Goal: Task Accomplishment & Management: Use online tool/utility

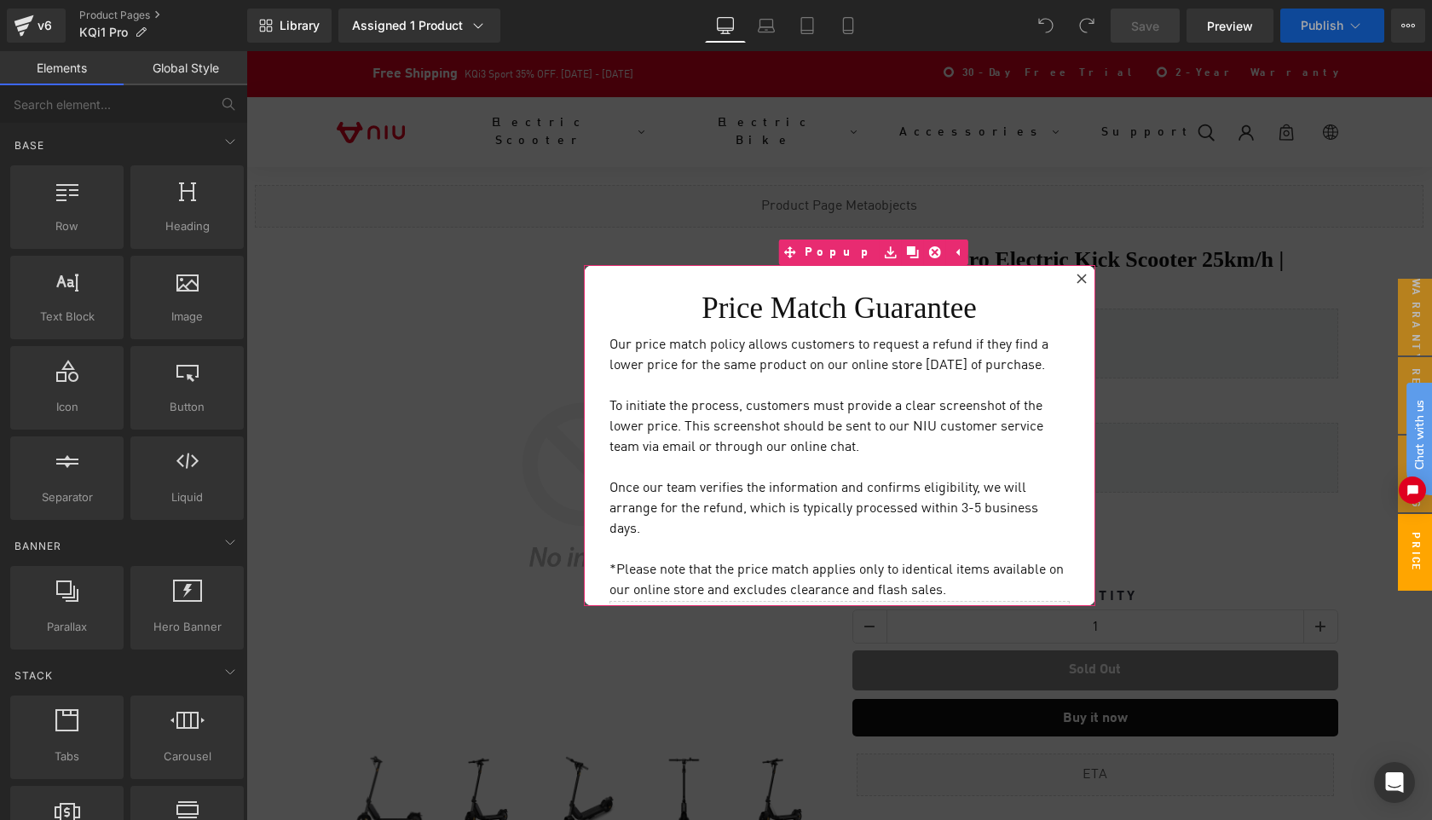
click at [1082, 279] on icon at bounding box center [1082, 279] width 10 height 10
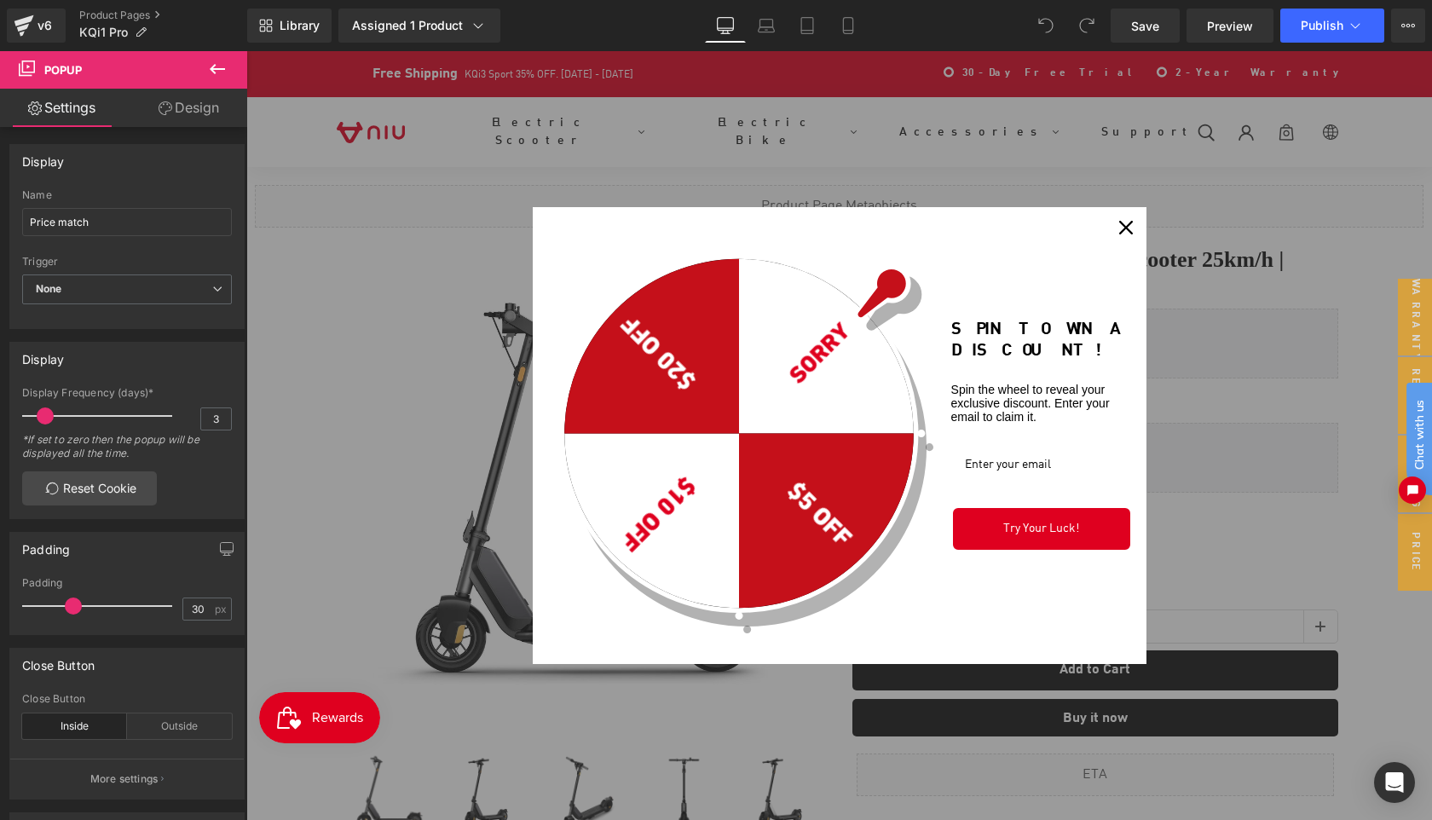
click at [1127, 224] on icon "close icon" at bounding box center [1126, 228] width 14 height 14
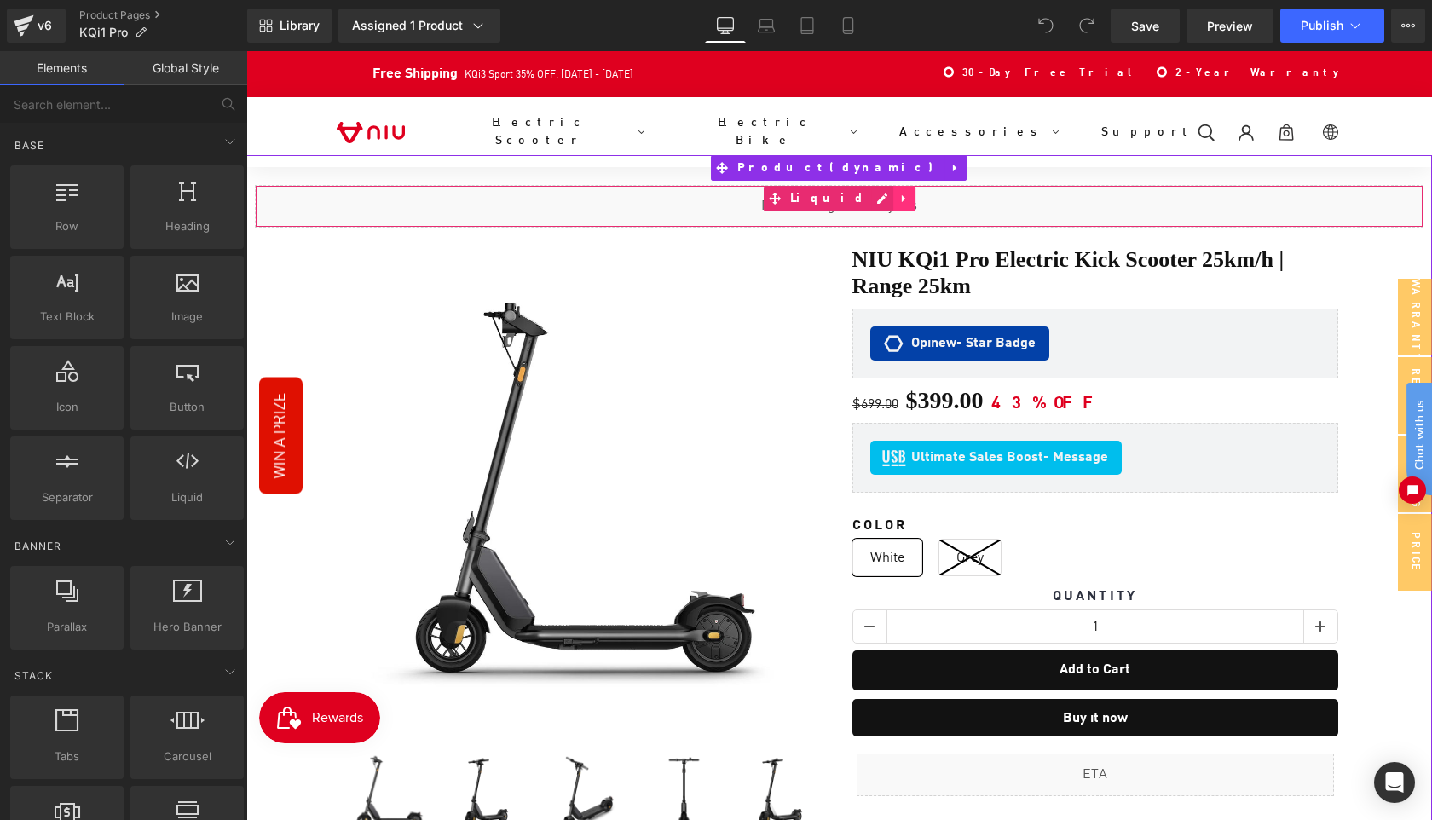
click at [893, 197] on link at bounding box center [904, 199] width 22 height 26
click at [887, 199] on icon at bounding box center [893, 199] width 12 height 12
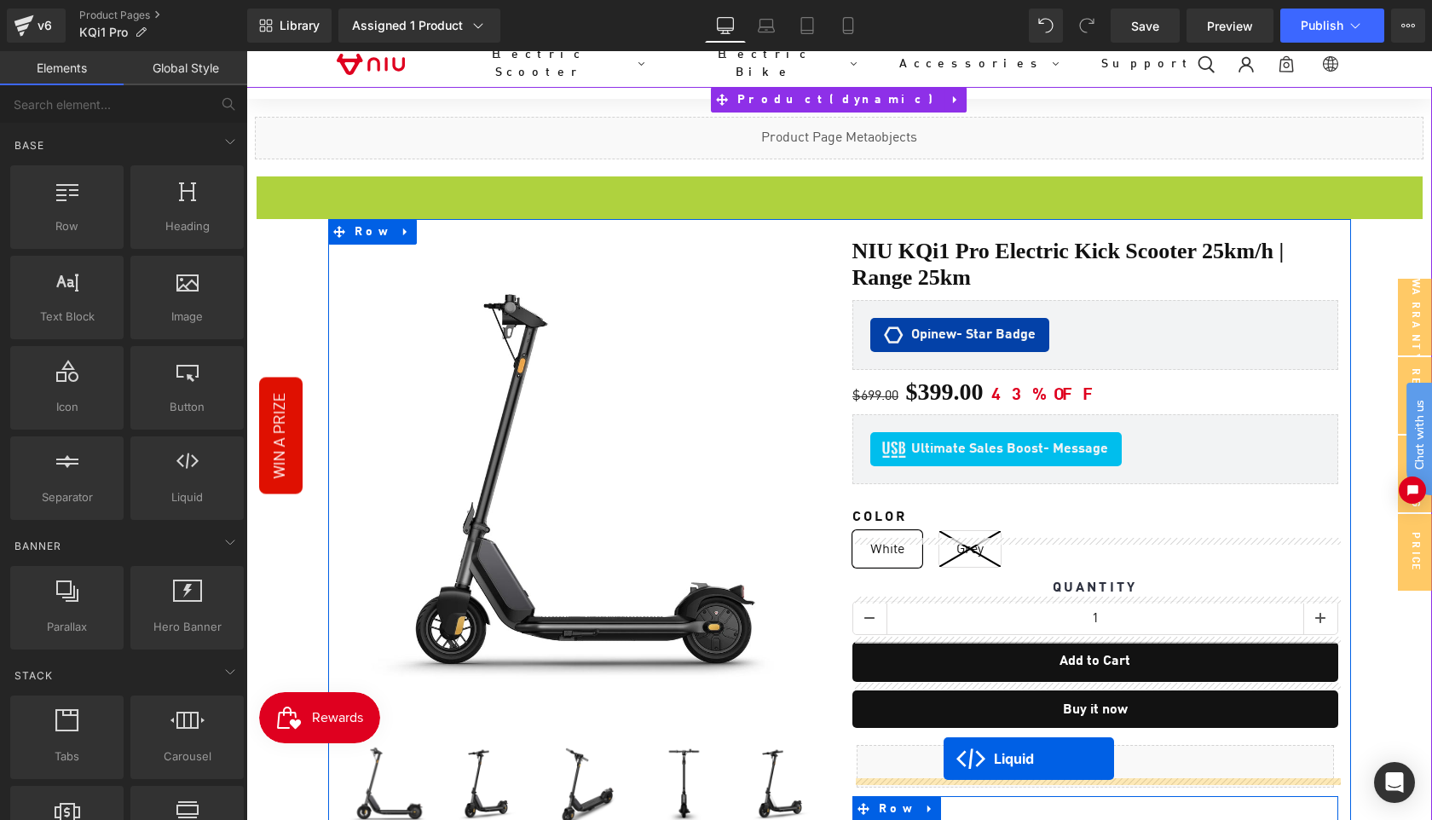
scroll to position [153, 0]
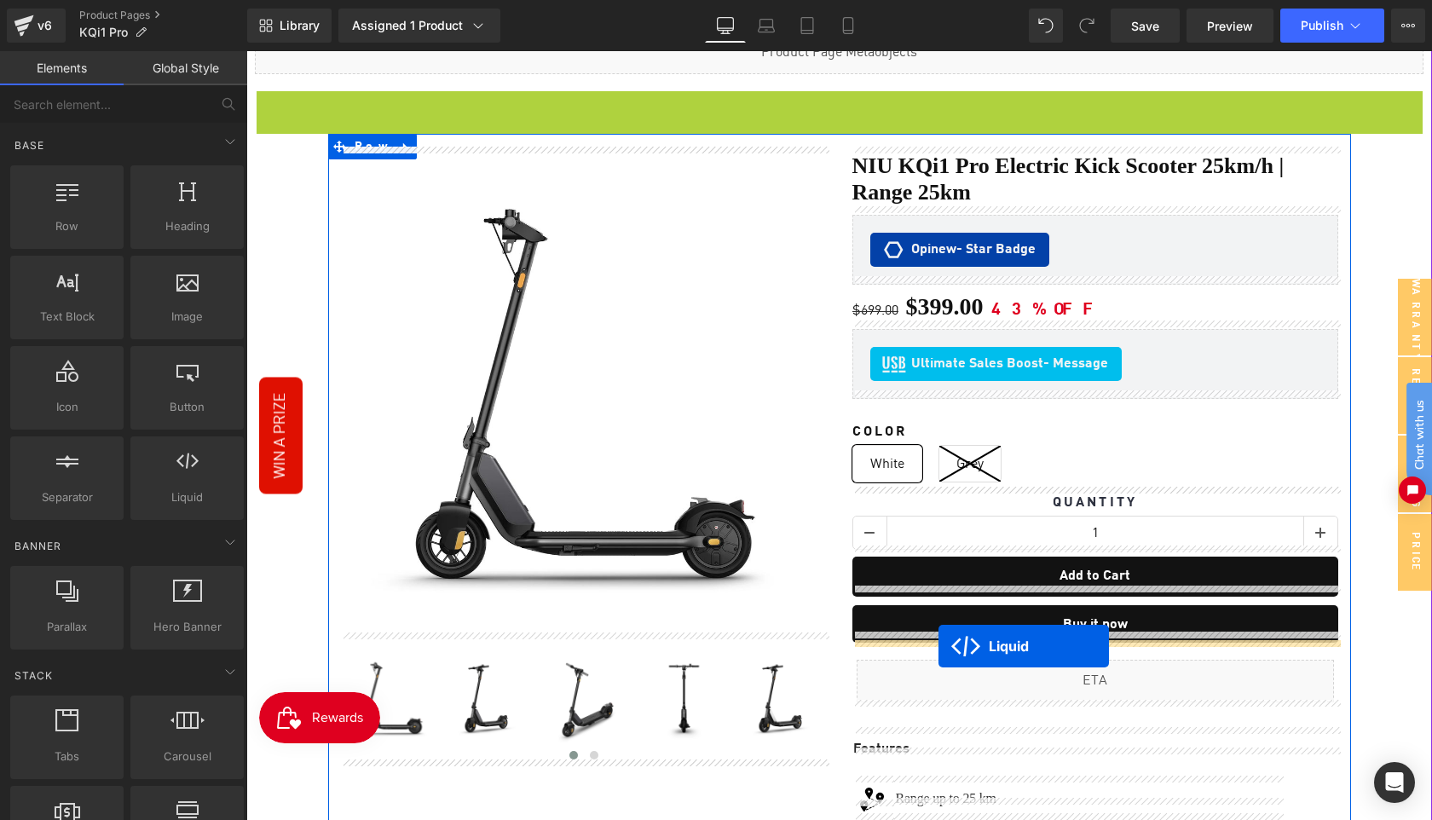
drag, startPoint x: 793, startPoint y: 257, endPoint x: 938, endPoint y: 646, distance: 415.9
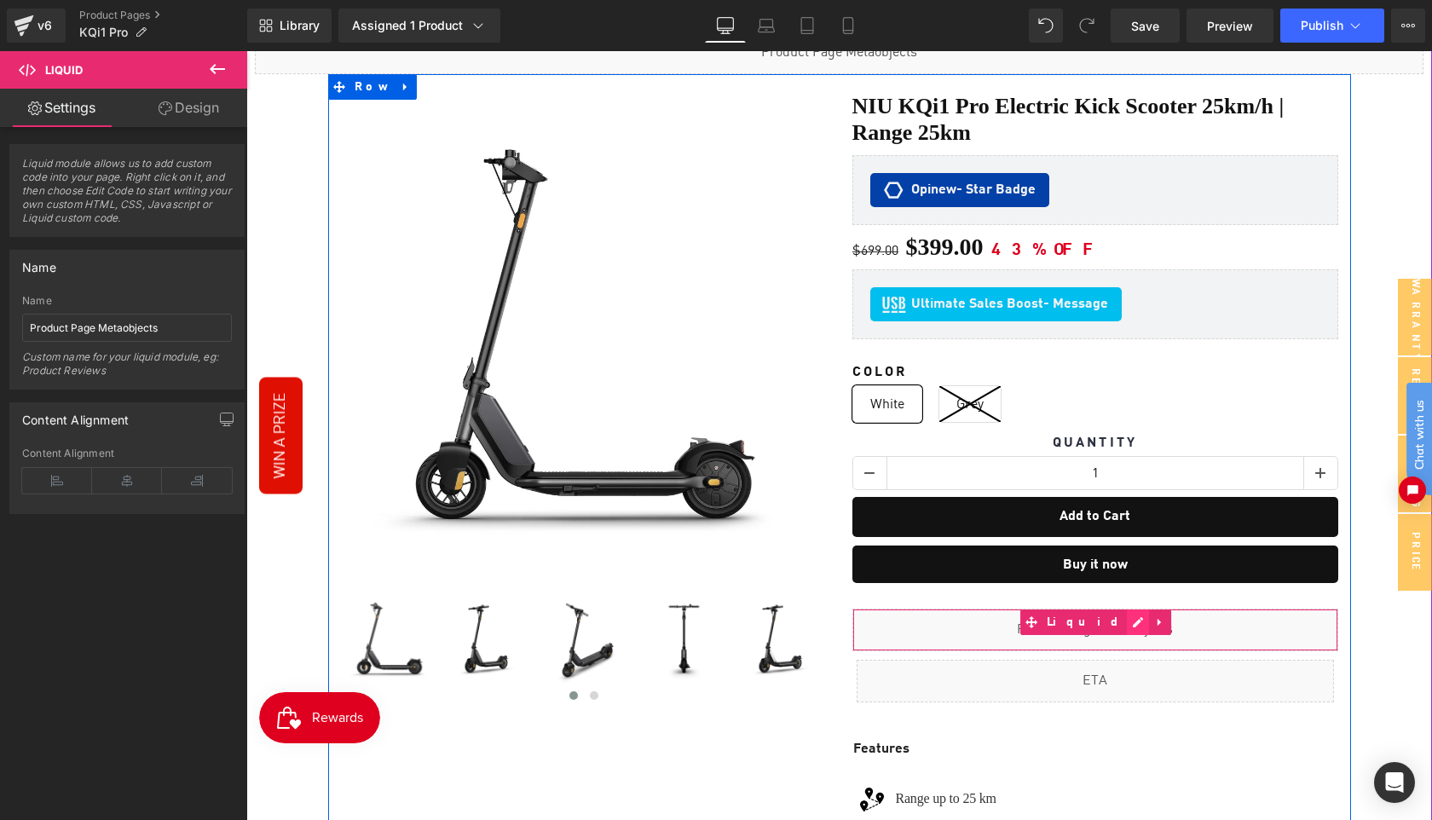
click at [1119, 613] on div "Liquid" at bounding box center [1095, 630] width 486 height 43
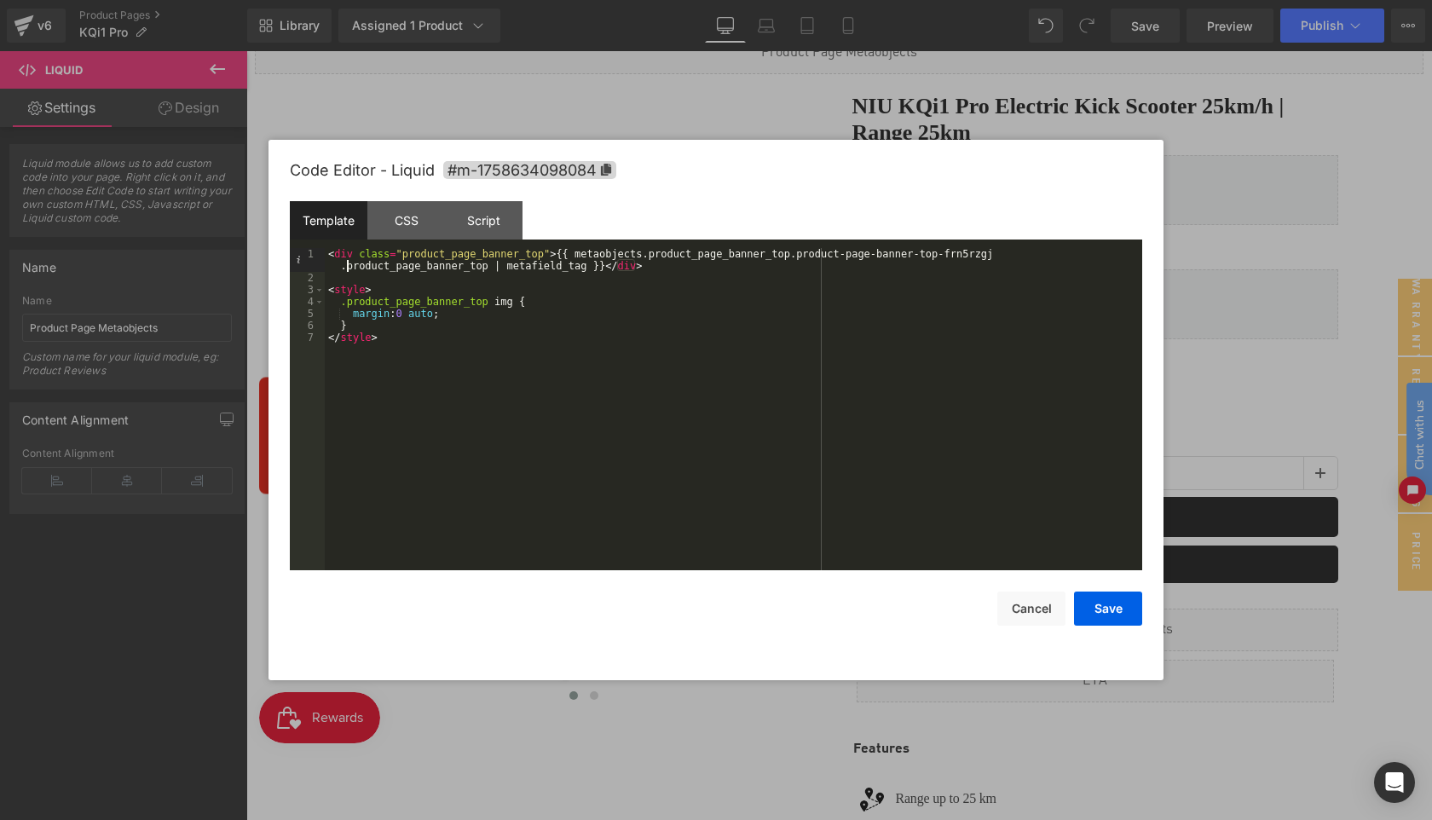
click at [349, 272] on div "< div class = "product_page_banner_top" > {{ metaobjects.product_page_banner_to…" at bounding box center [733, 427] width 817 height 358
click at [1123, 620] on button "Save" at bounding box center [1108, 609] width 68 height 34
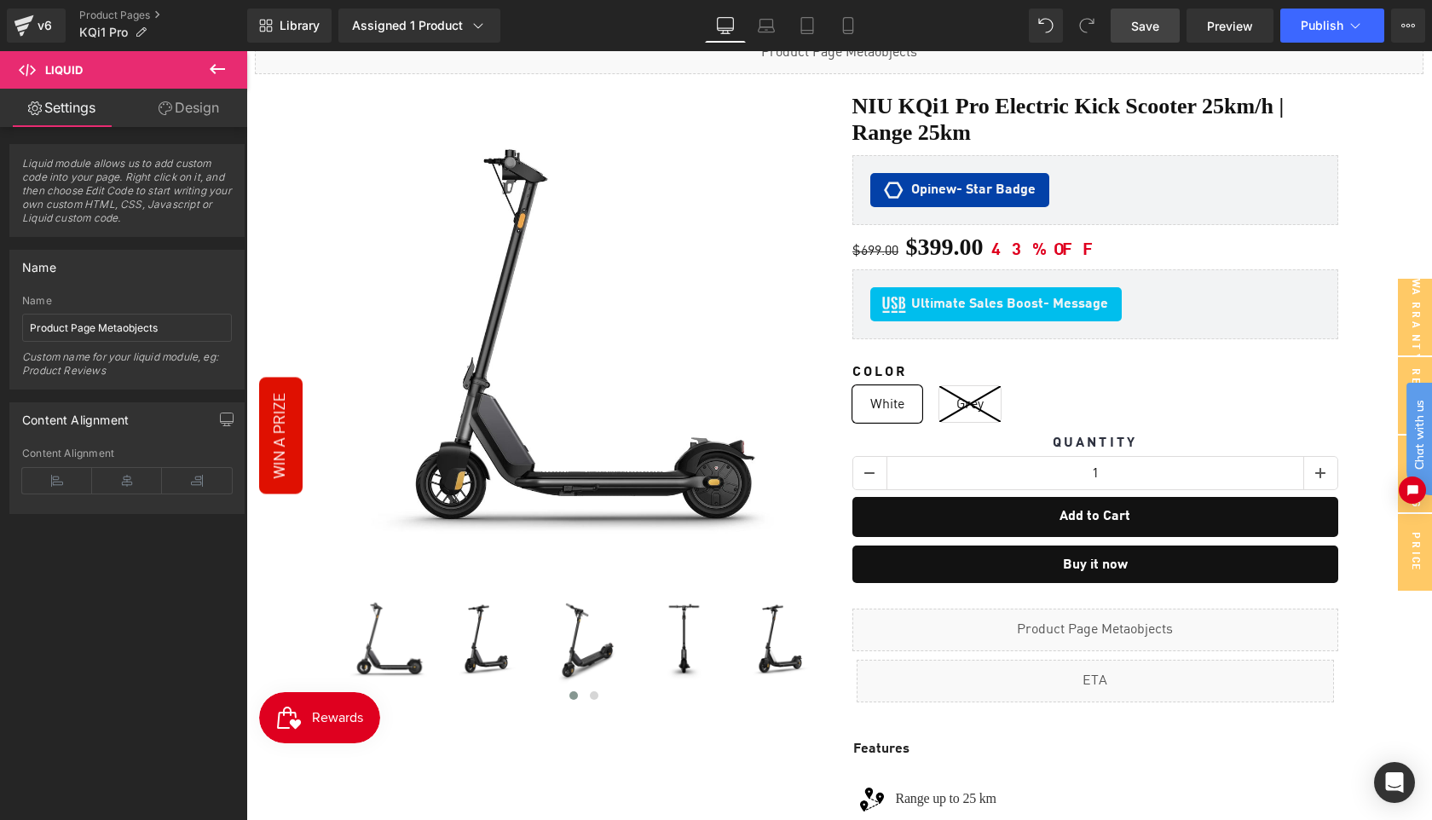
drag, startPoint x: 1140, startPoint y: 28, endPoint x: 877, endPoint y: 109, distance: 275.5
click at [1140, 28] on span "Save" at bounding box center [1145, 26] width 28 height 18
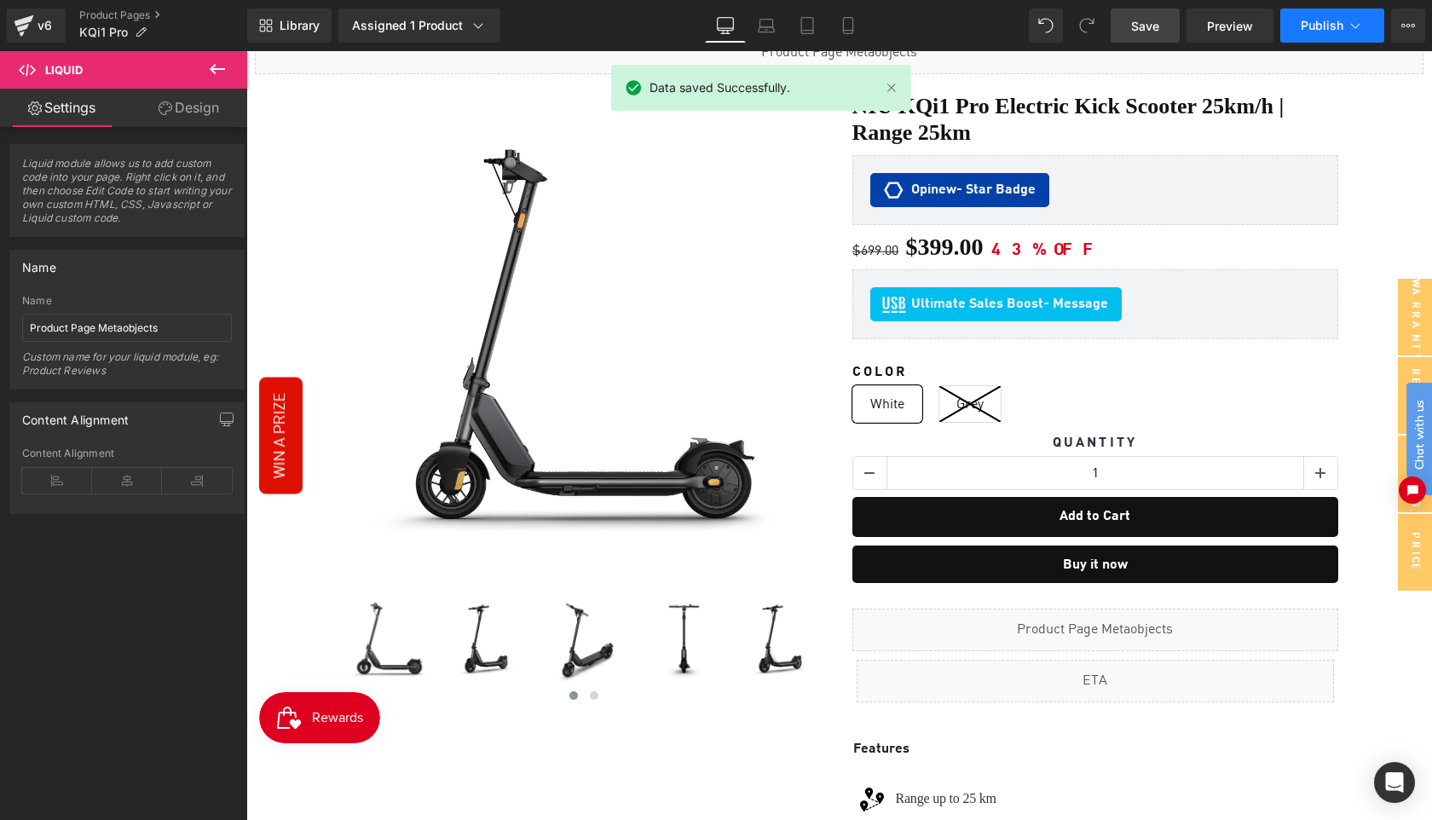
click at [1319, 31] on span "Publish" at bounding box center [1322, 26] width 43 height 14
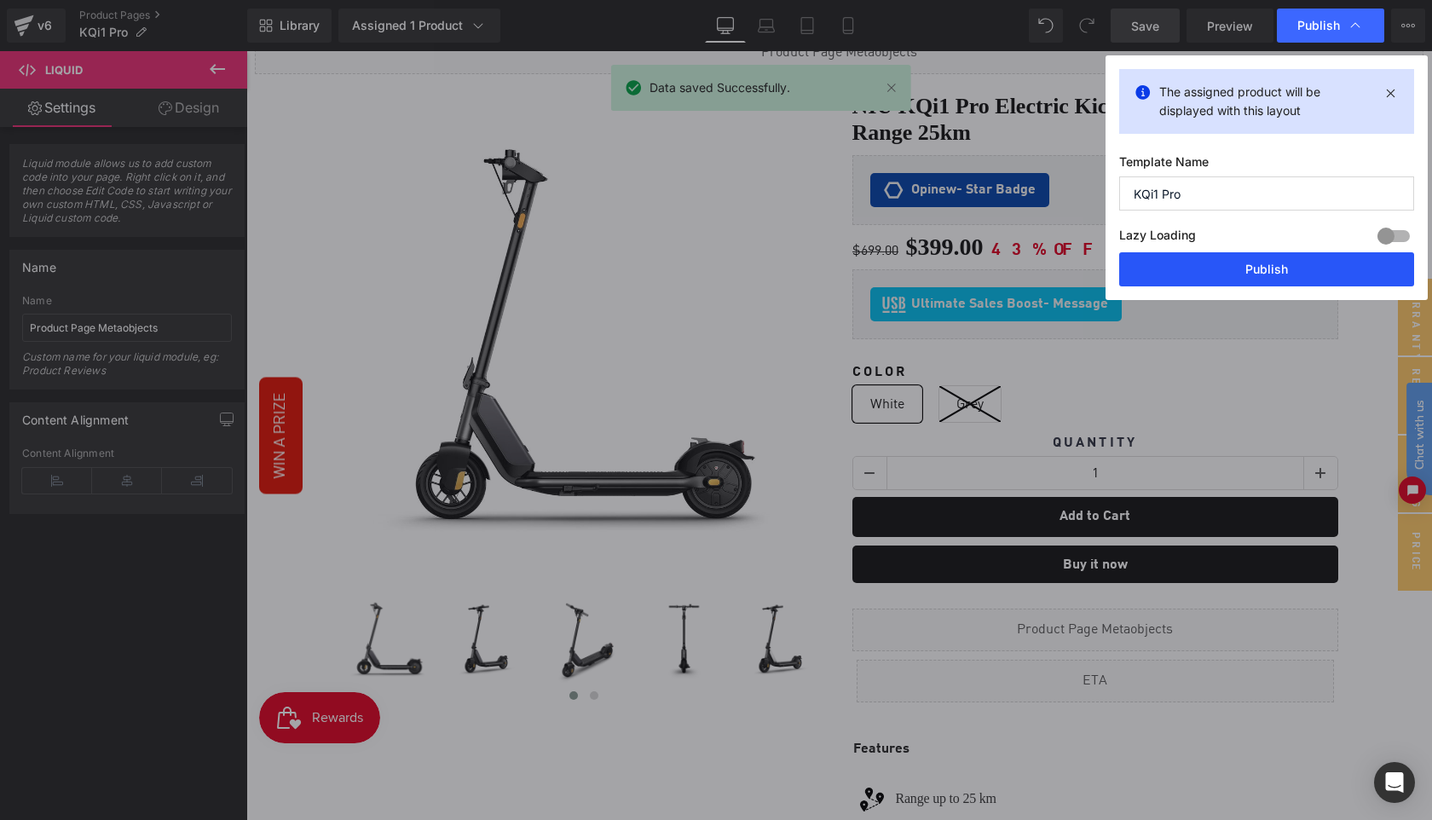
click at [1279, 270] on button "Publish" at bounding box center [1266, 269] width 295 height 34
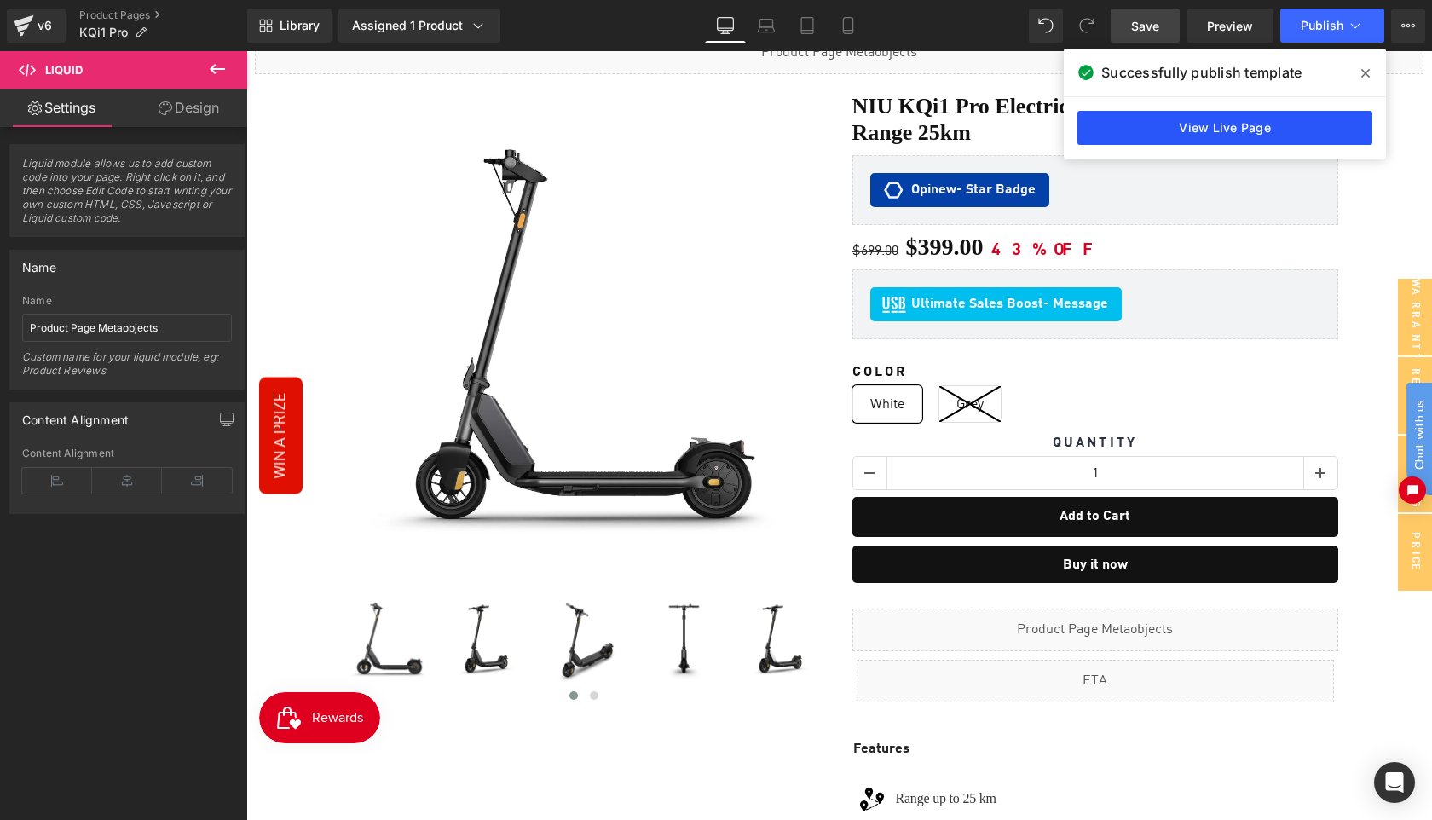
click at [1240, 130] on link "View Live Page" at bounding box center [1224, 128] width 295 height 34
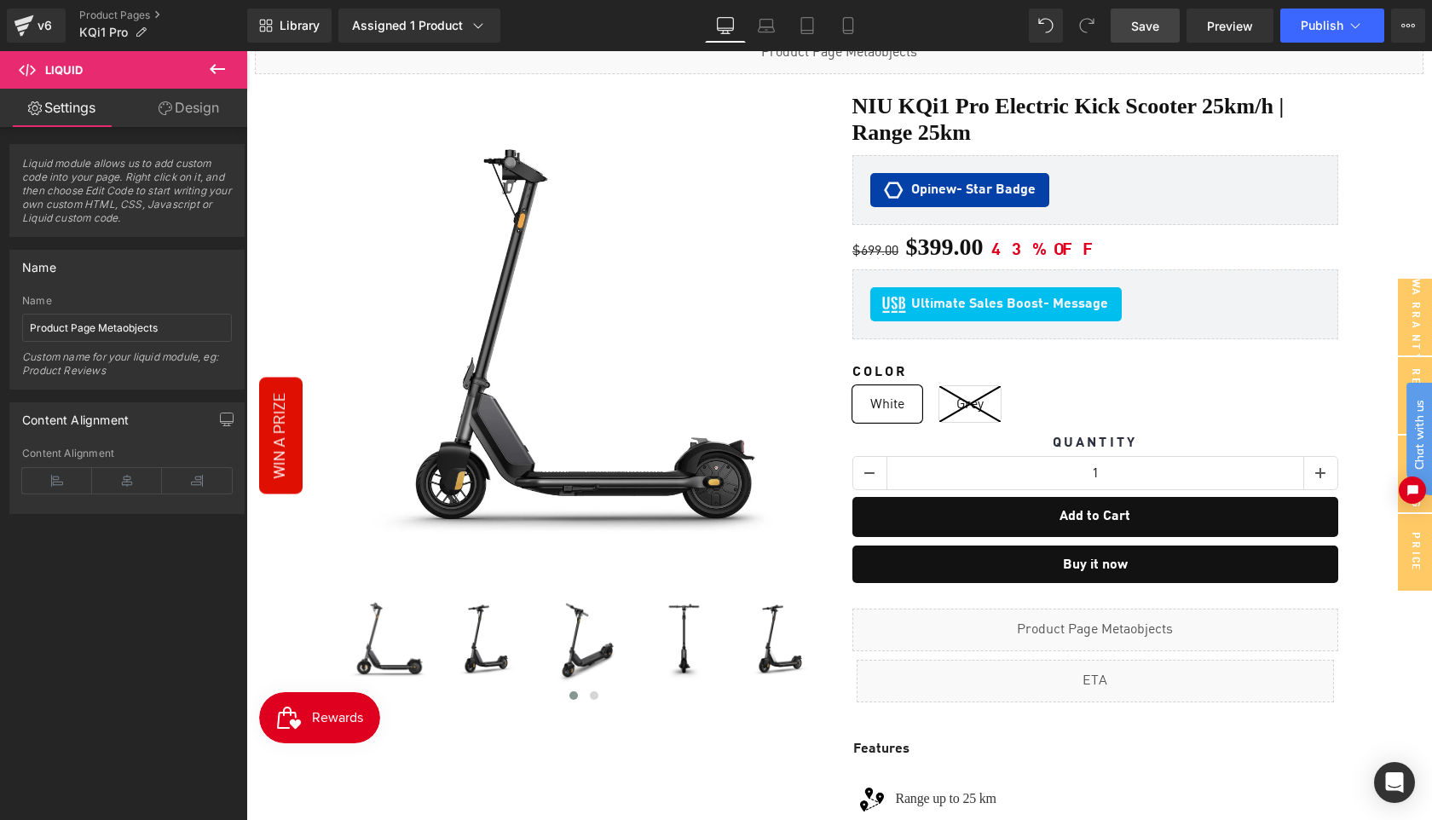
click at [218, 66] on icon at bounding box center [217, 69] width 20 height 20
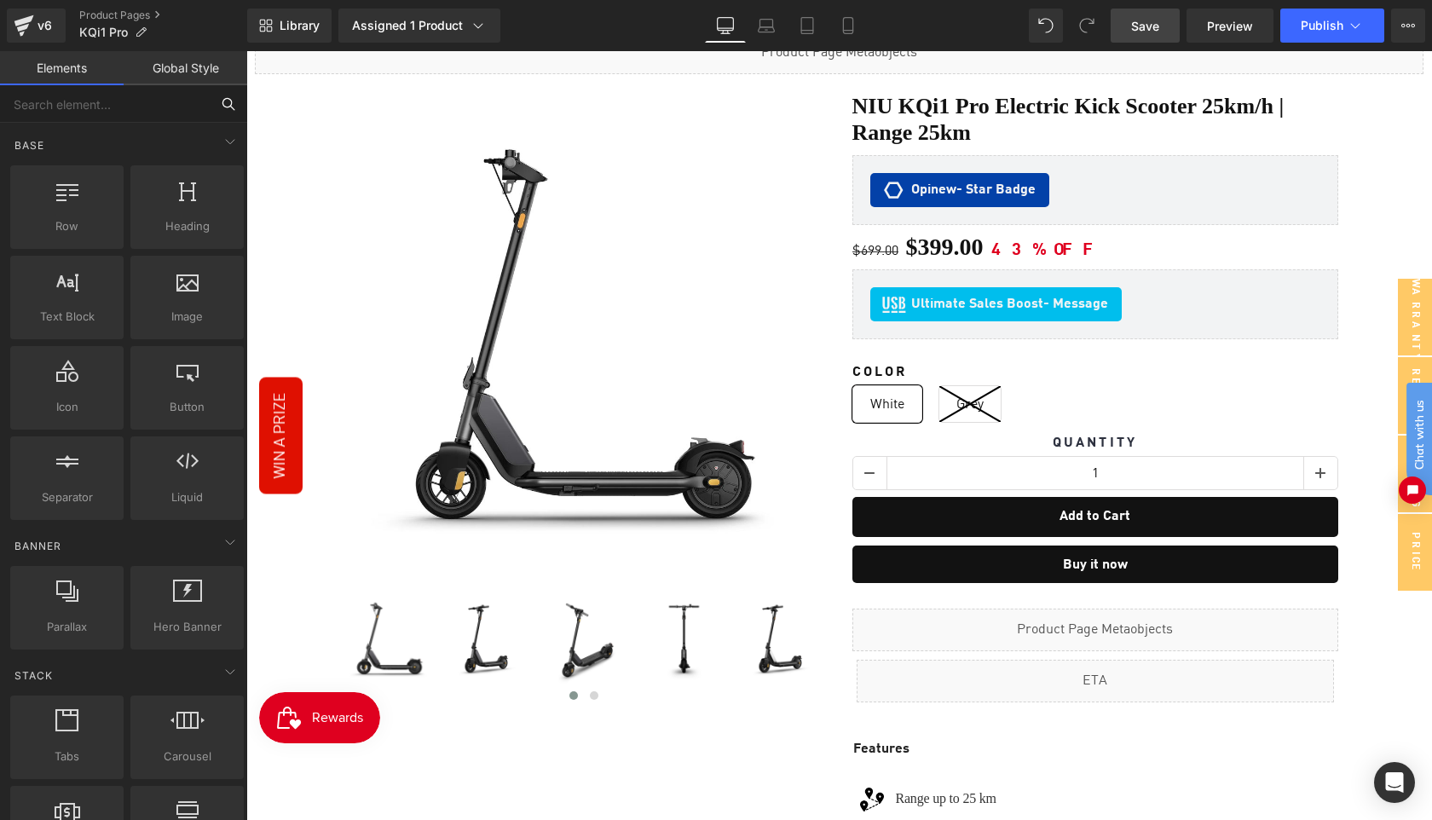
click at [105, 109] on input "text" at bounding box center [105, 104] width 210 height 38
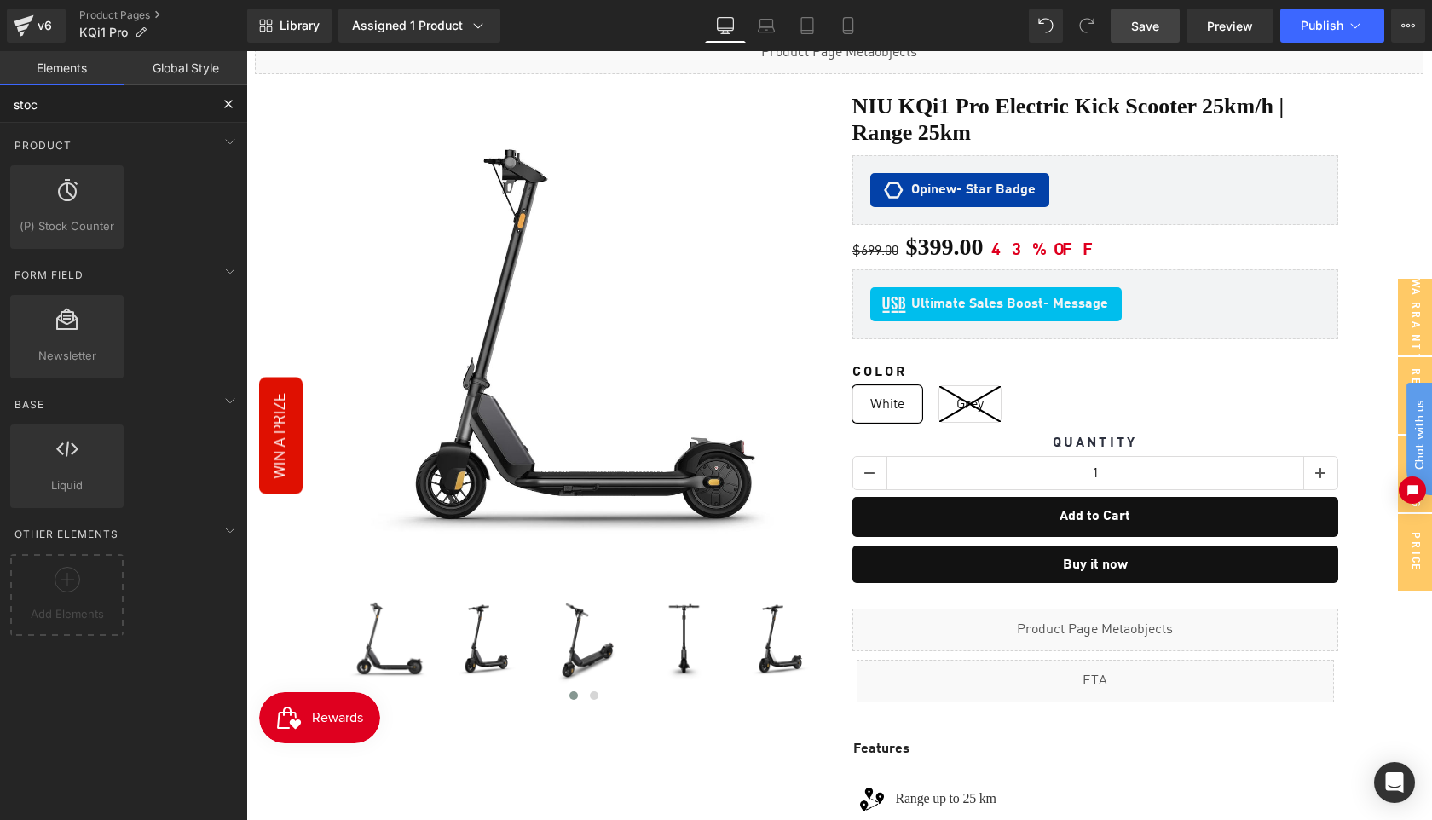
type input "stock"
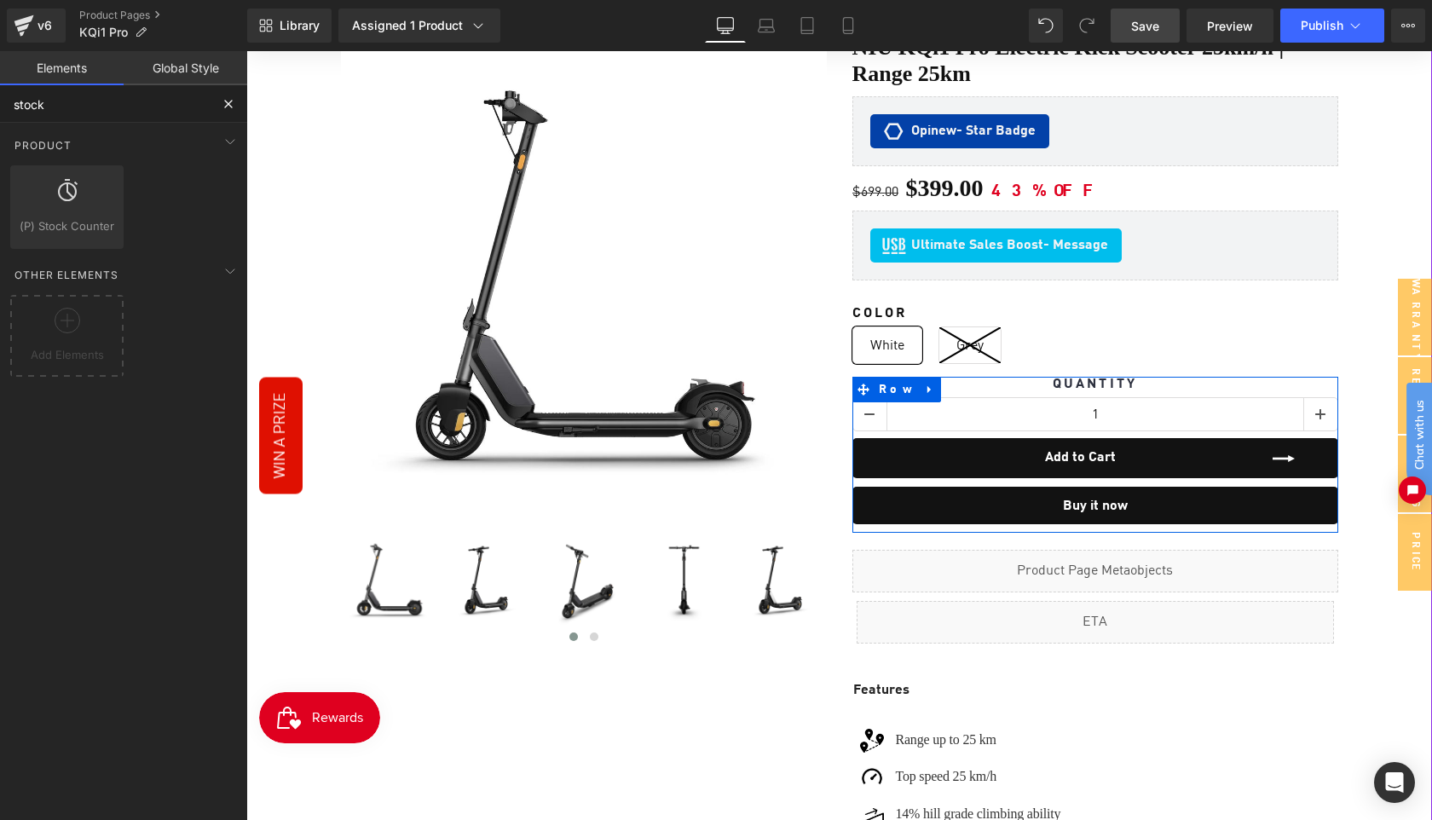
scroll to position [216, 0]
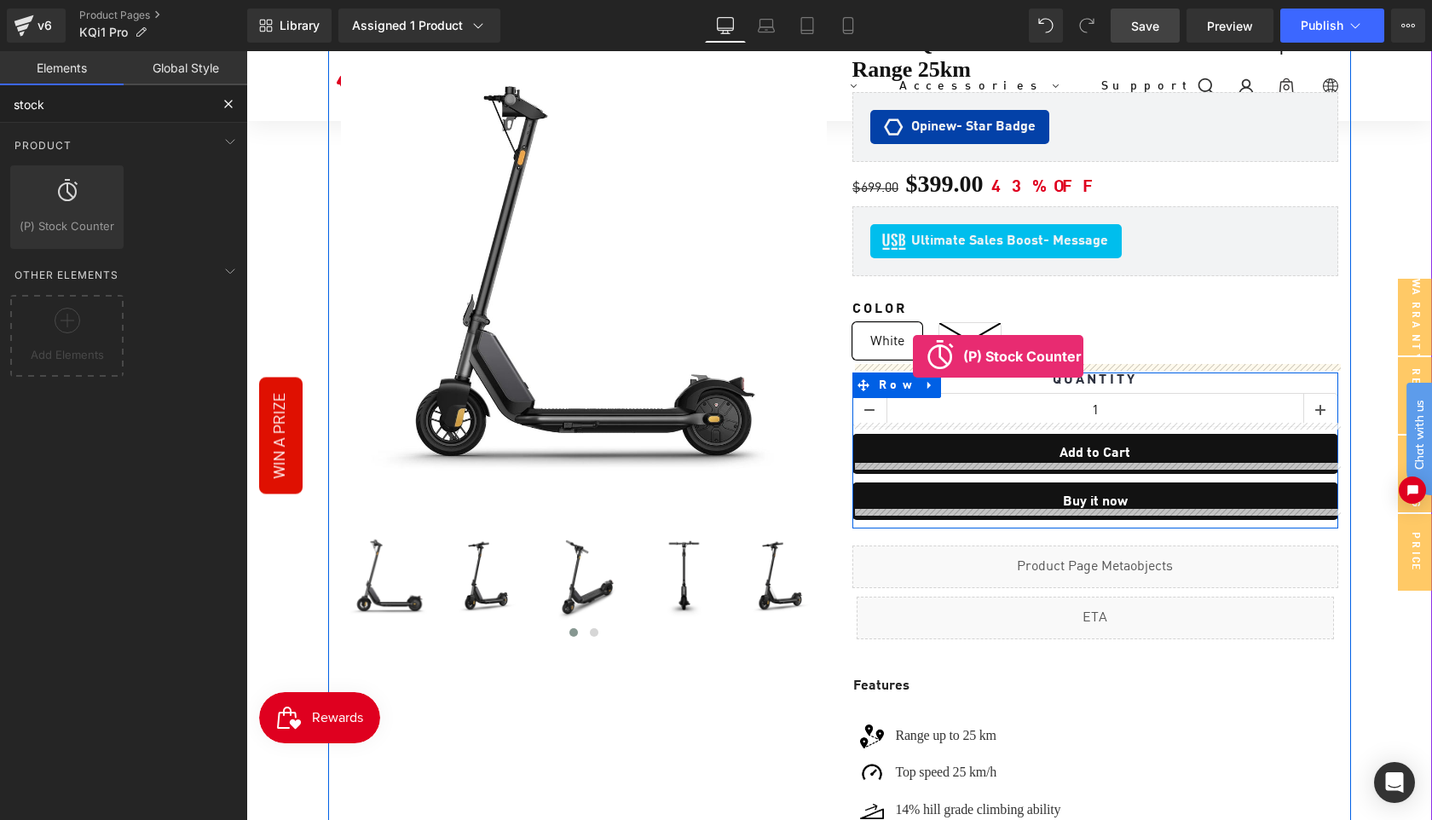
drag, startPoint x: 320, startPoint y: 248, endPoint x: 913, endPoint y: 356, distance: 602.2
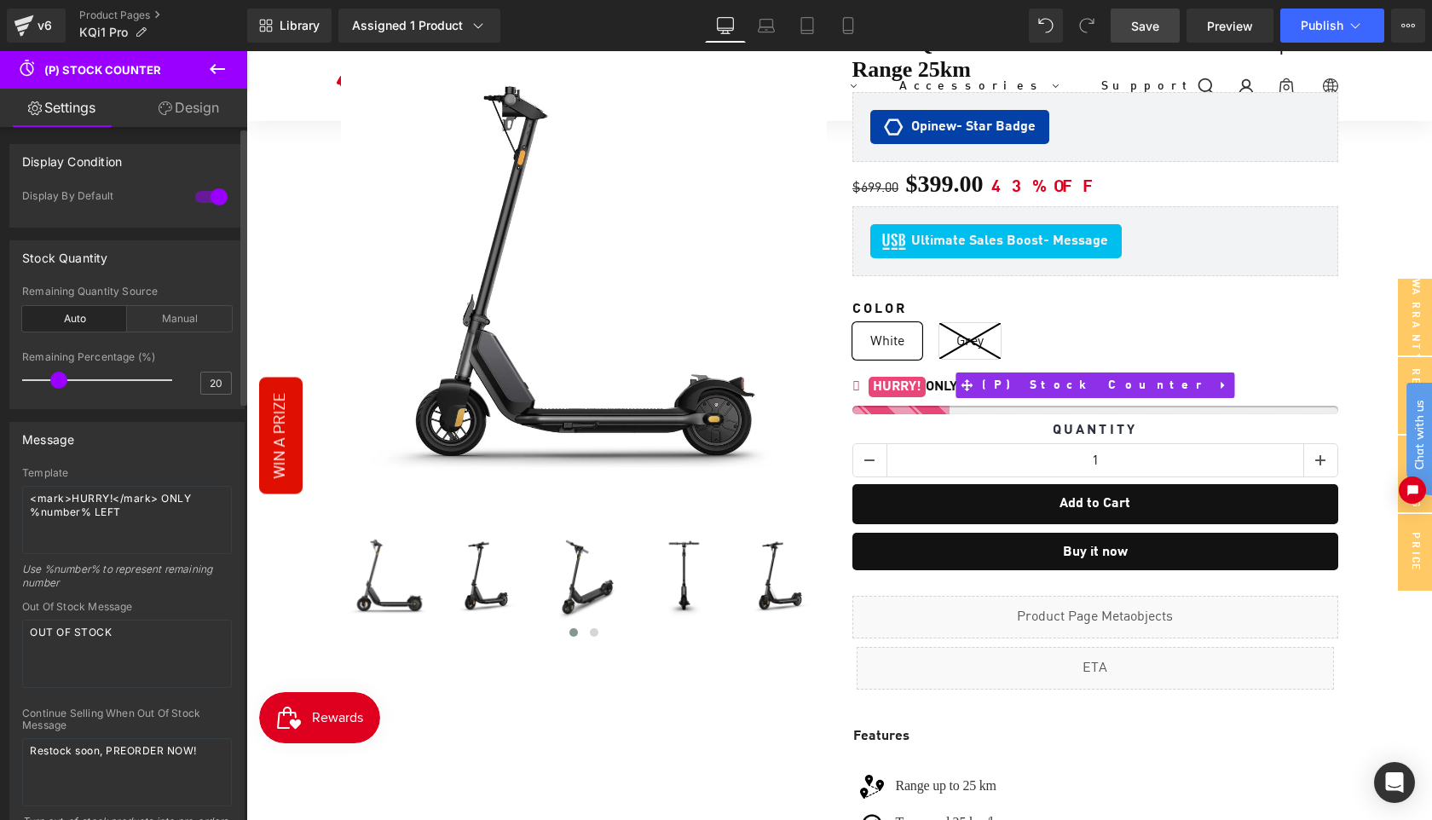
click at [57, 381] on span at bounding box center [58, 380] width 17 height 17
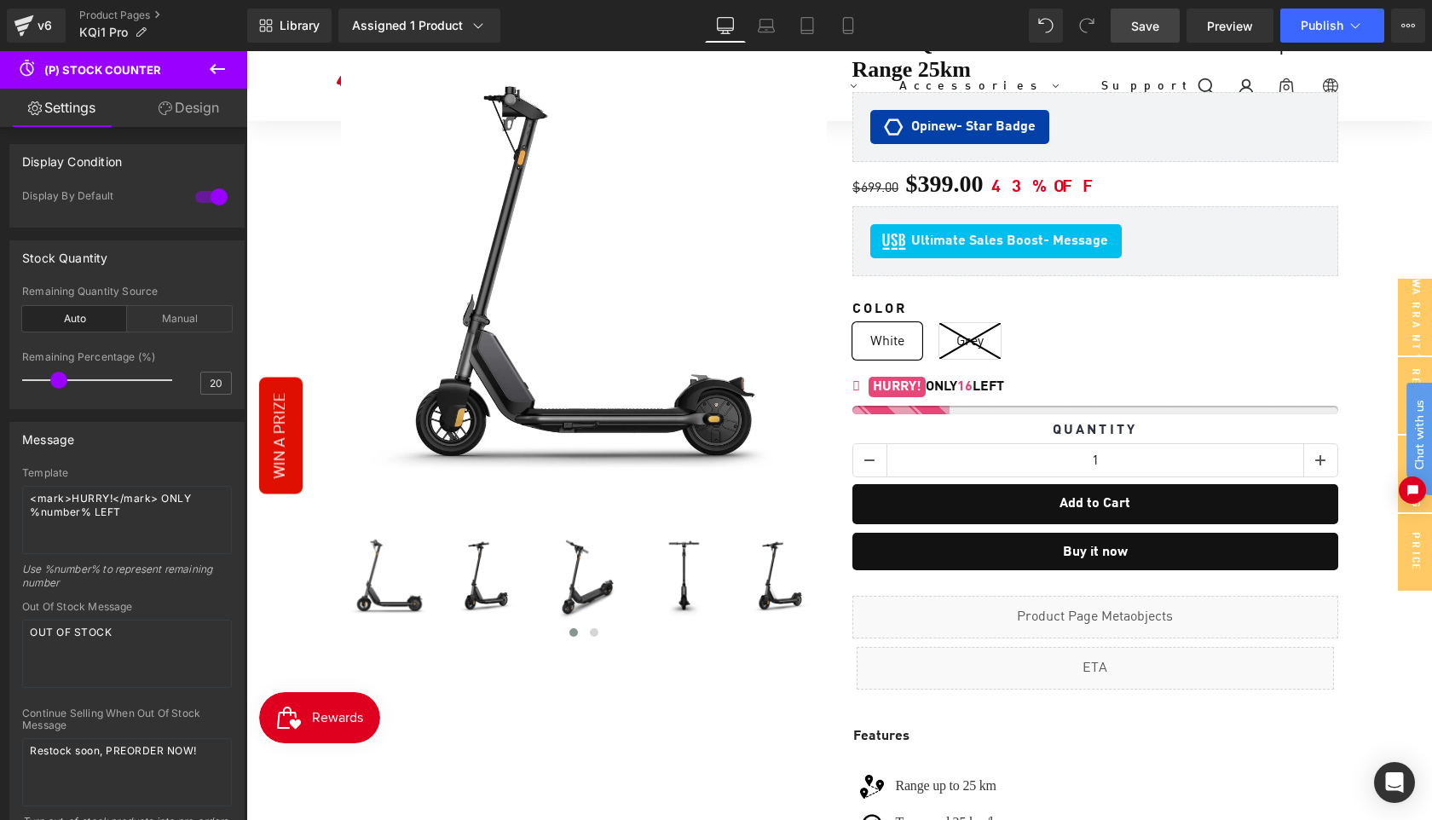
click at [1152, 32] on span "Save" at bounding box center [1145, 26] width 28 height 18
drag, startPoint x: 1135, startPoint y: 37, endPoint x: 1019, endPoint y: 153, distance: 165.1
click at [1135, 37] on link "Save" at bounding box center [1145, 26] width 69 height 34
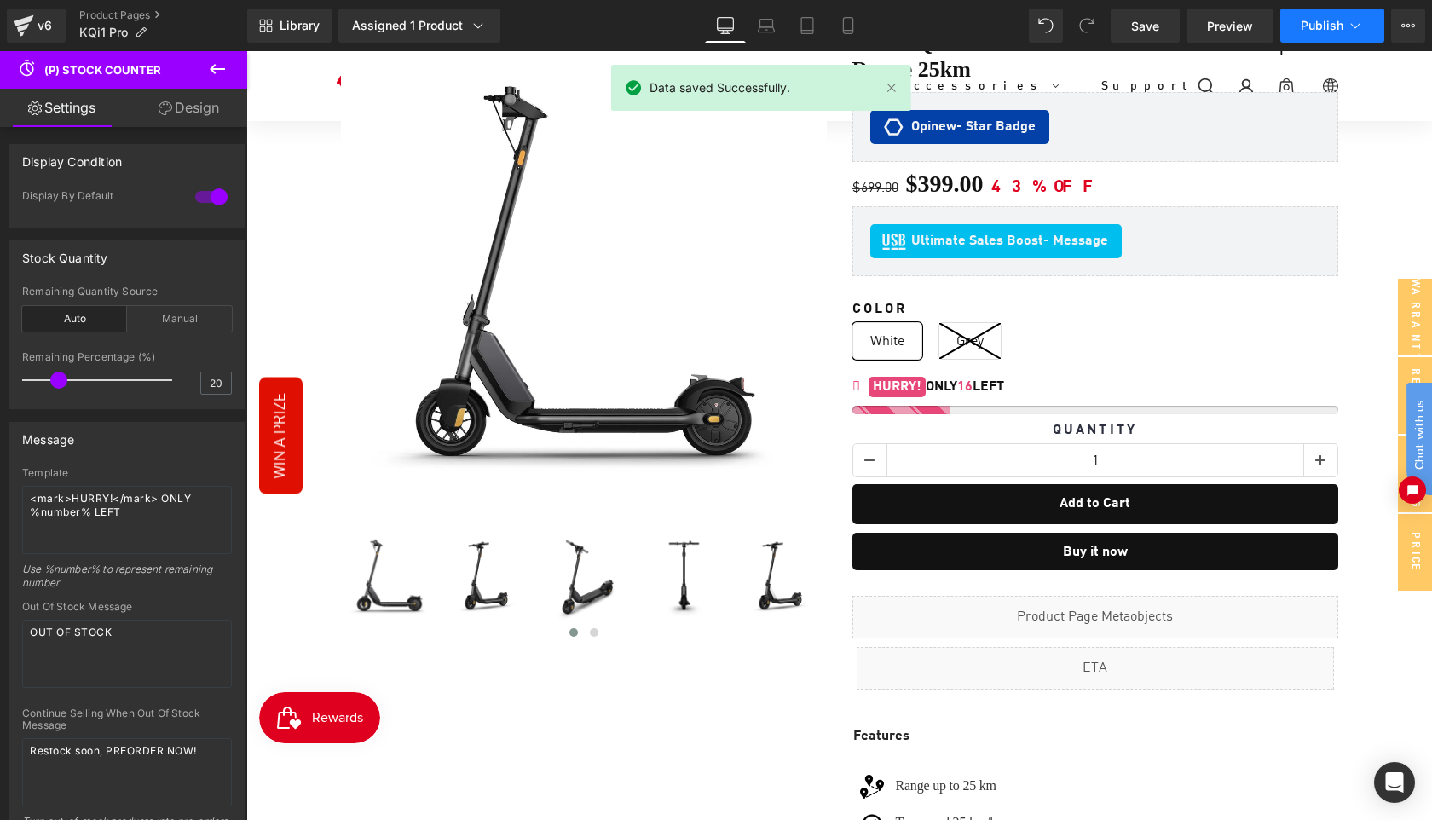
click at [1320, 34] on button "Publish" at bounding box center [1332, 26] width 104 height 34
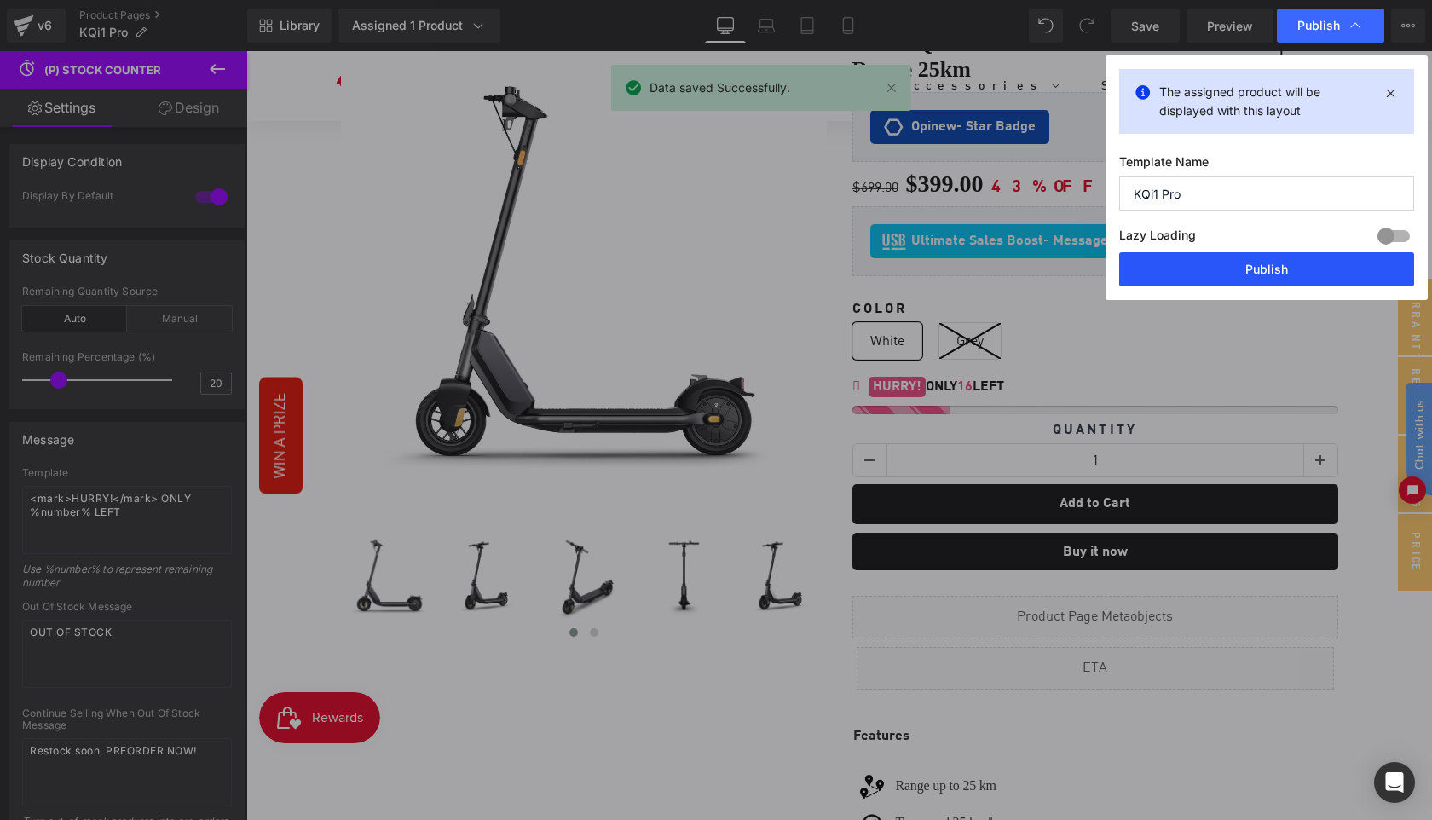
click at [1293, 269] on button "Publish" at bounding box center [1266, 269] width 295 height 34
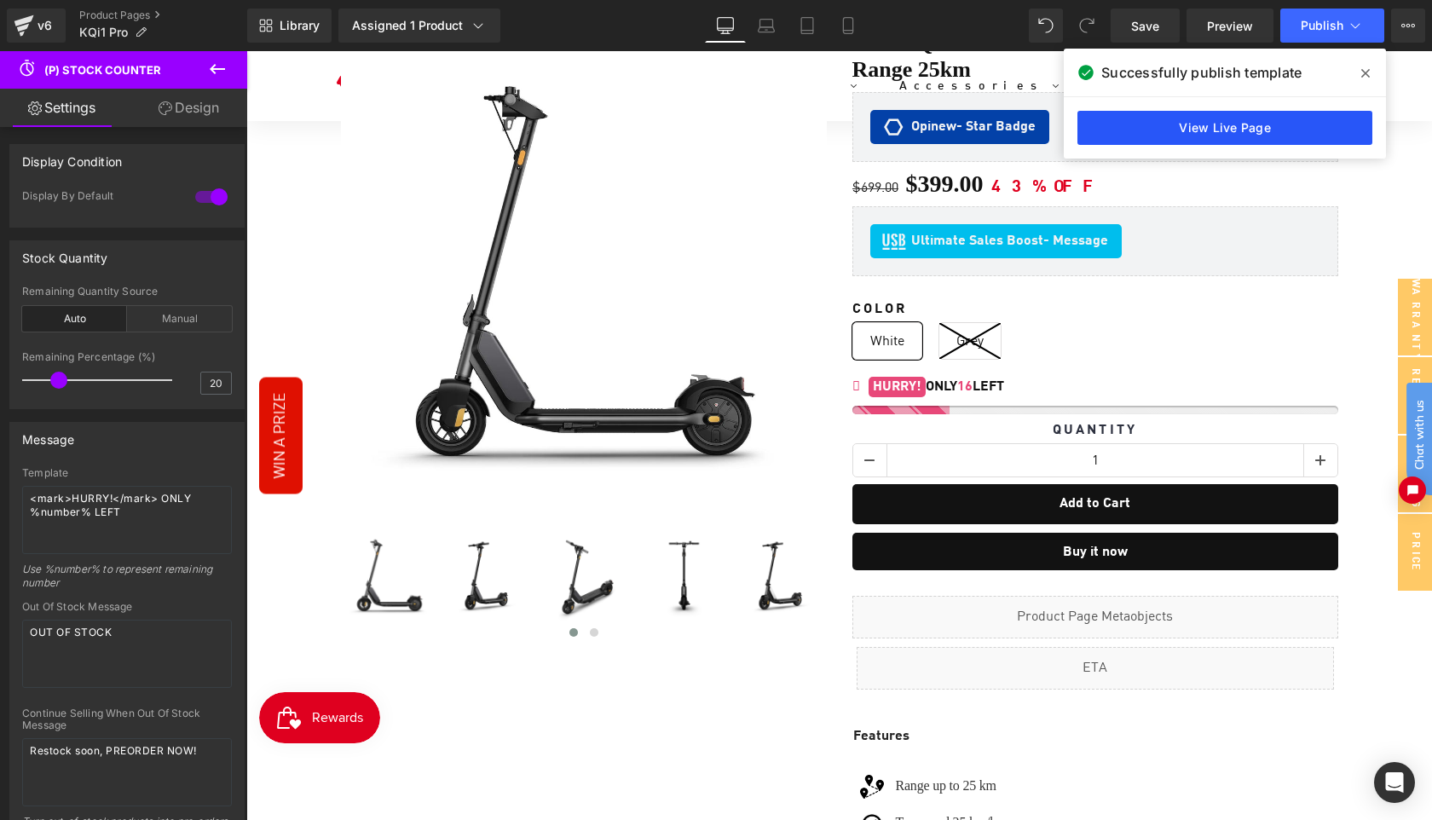
click at [1239, 126] on link "View Live Page" at bounding box center [1224, 128] width 295 height 34
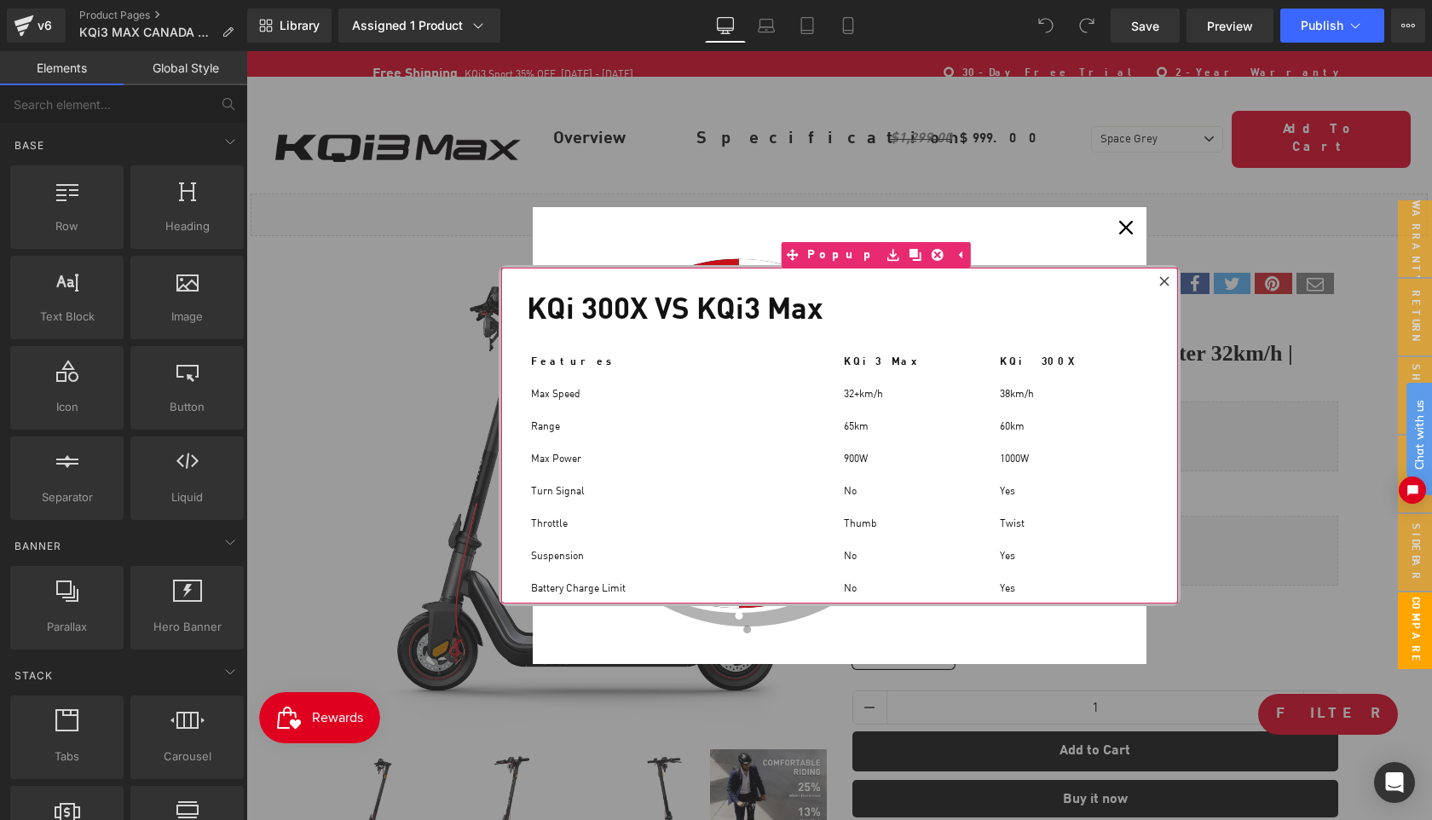
click at [1166, 279] on icon at bounding box center [1163, 280] width 9 height 9
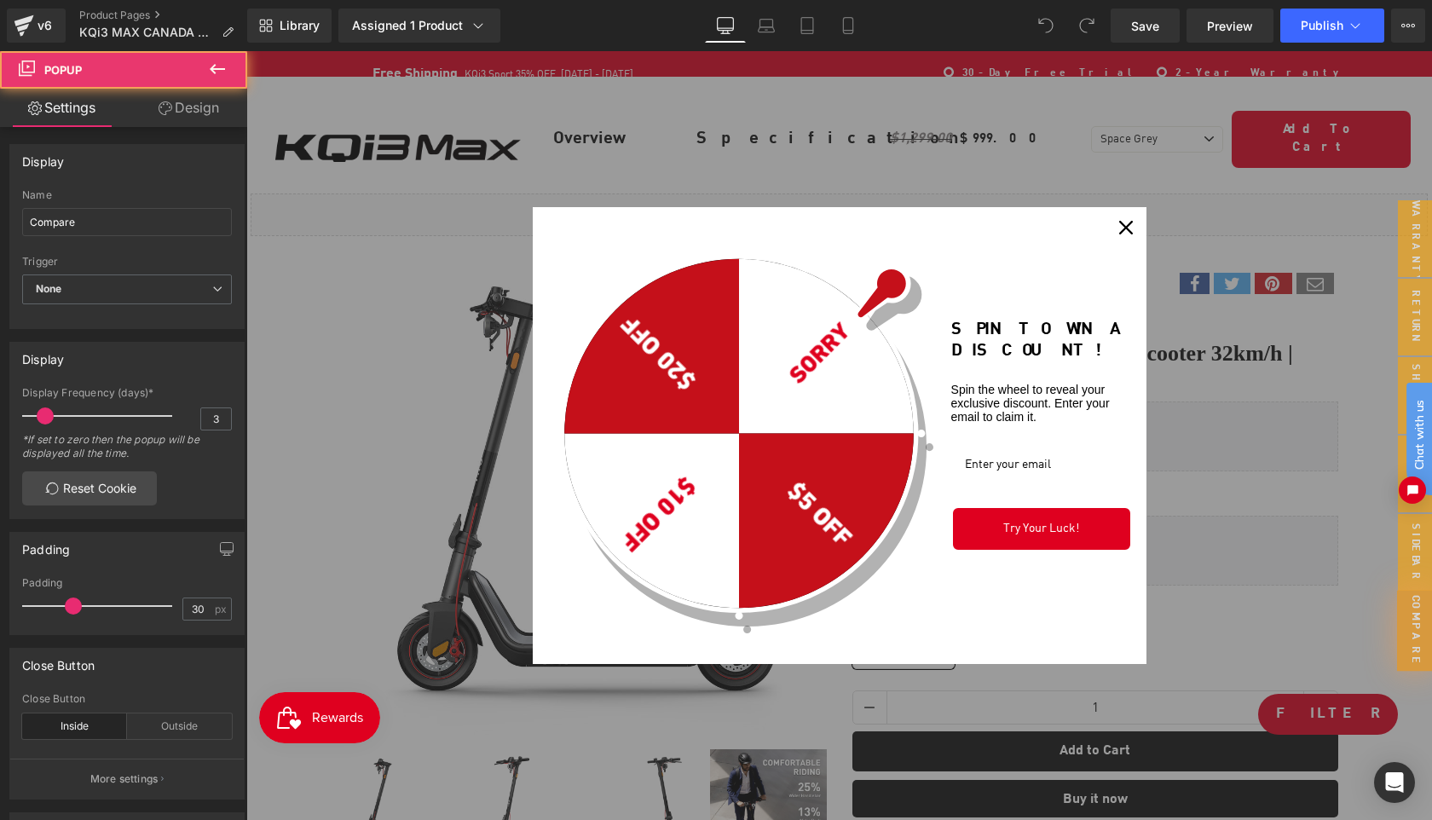
click at [1127, 228] on icon "close icon" at bounding box center [1126, 228] width 14 height 14
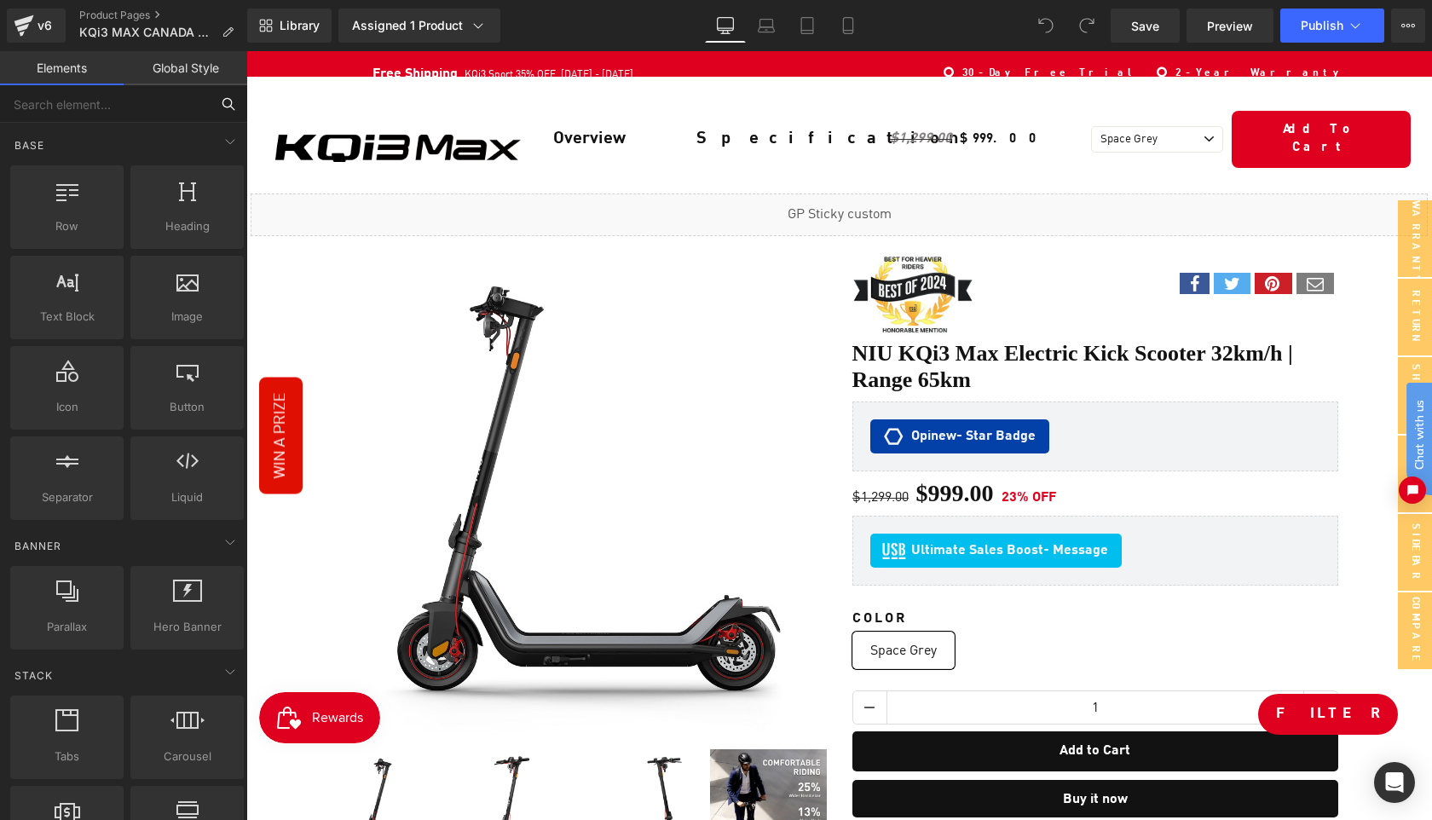
click at [82, 113] on input "text" at bounding box center [105, 104] width 210 height 38
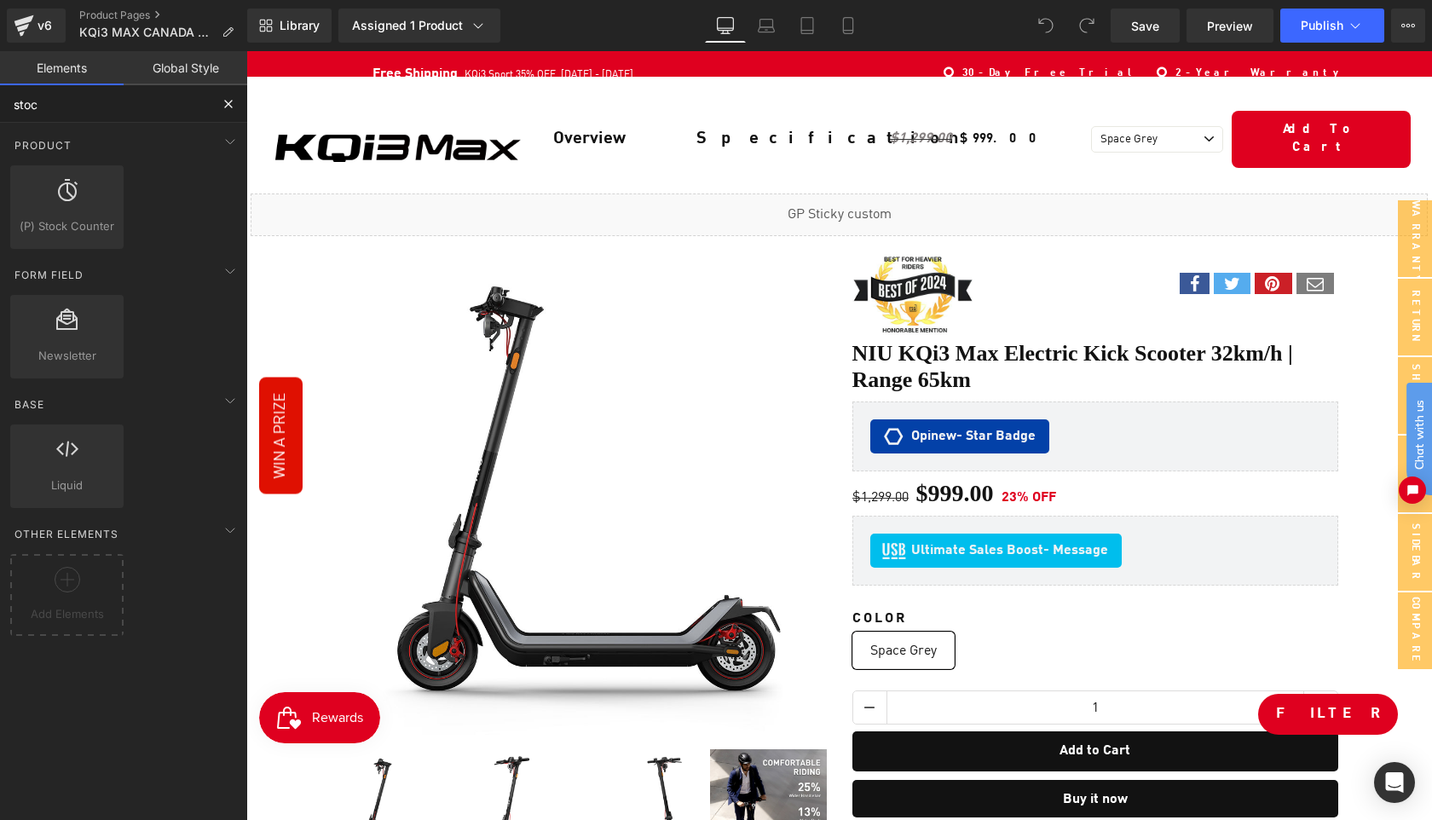
type input "stock"
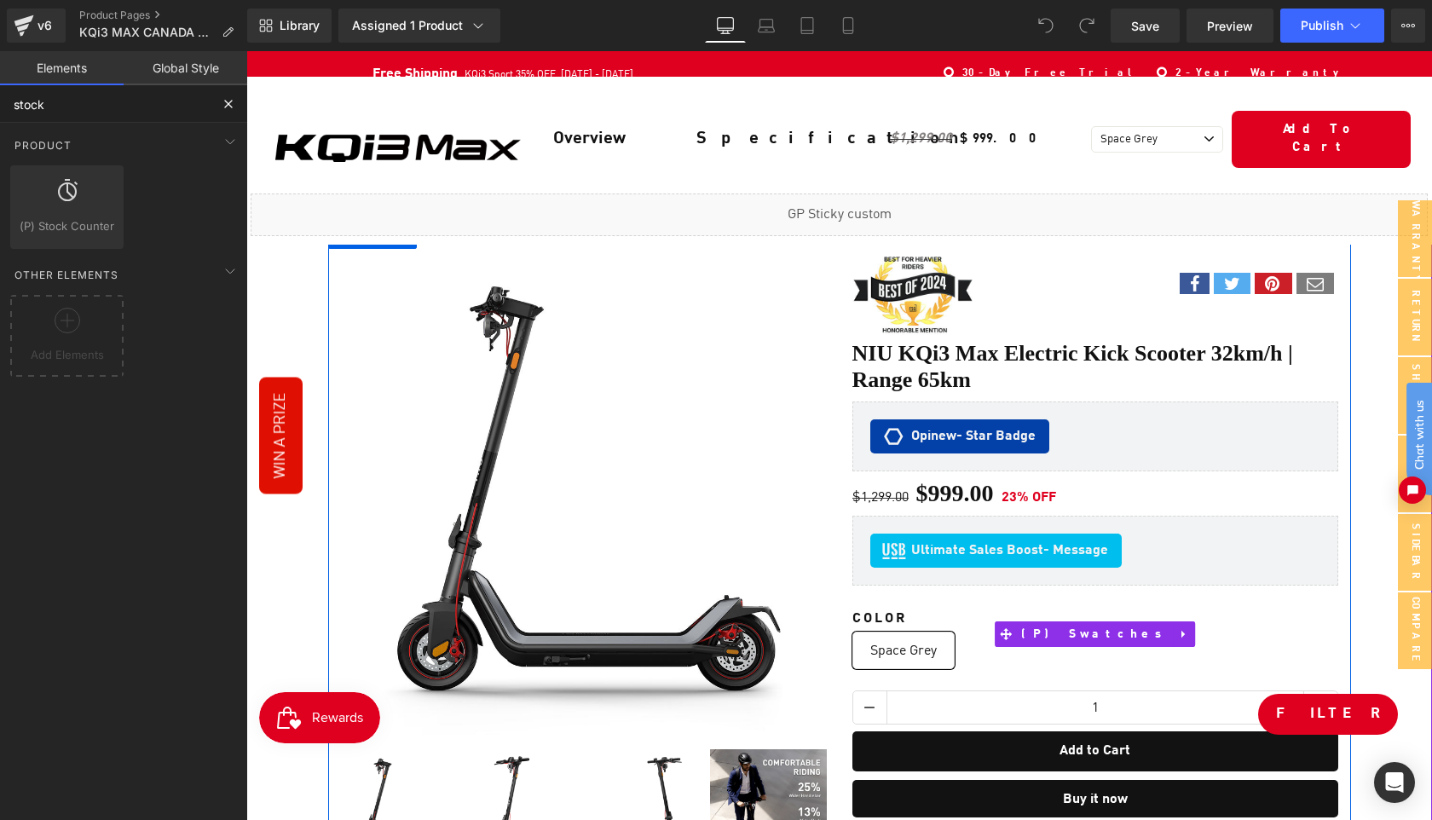
scroll to position [108, 0]
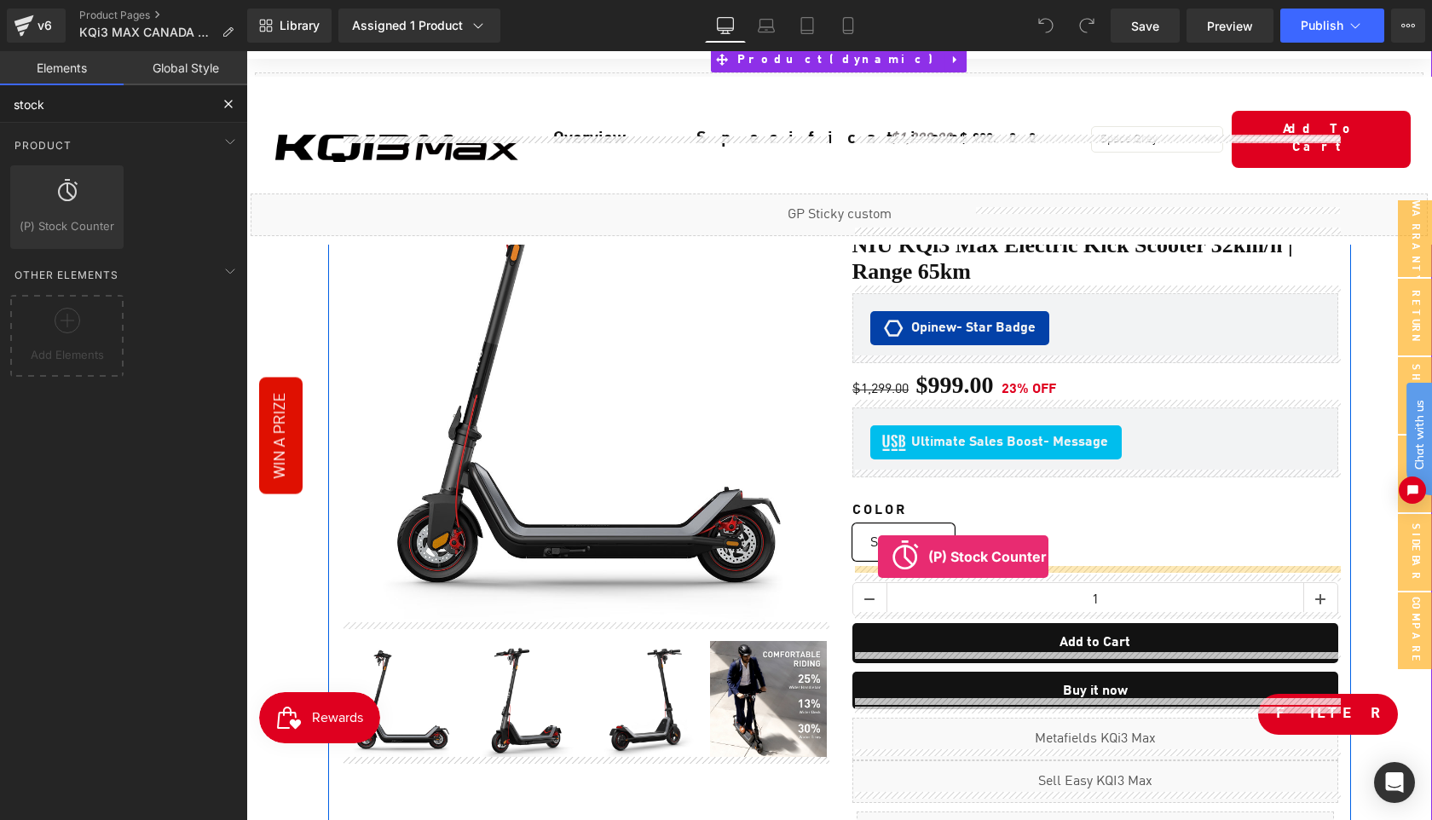
drag, startPoint x: 314, startPoint y: 250, endPoint x: 879, endPoint y: 557, distance: 643.0
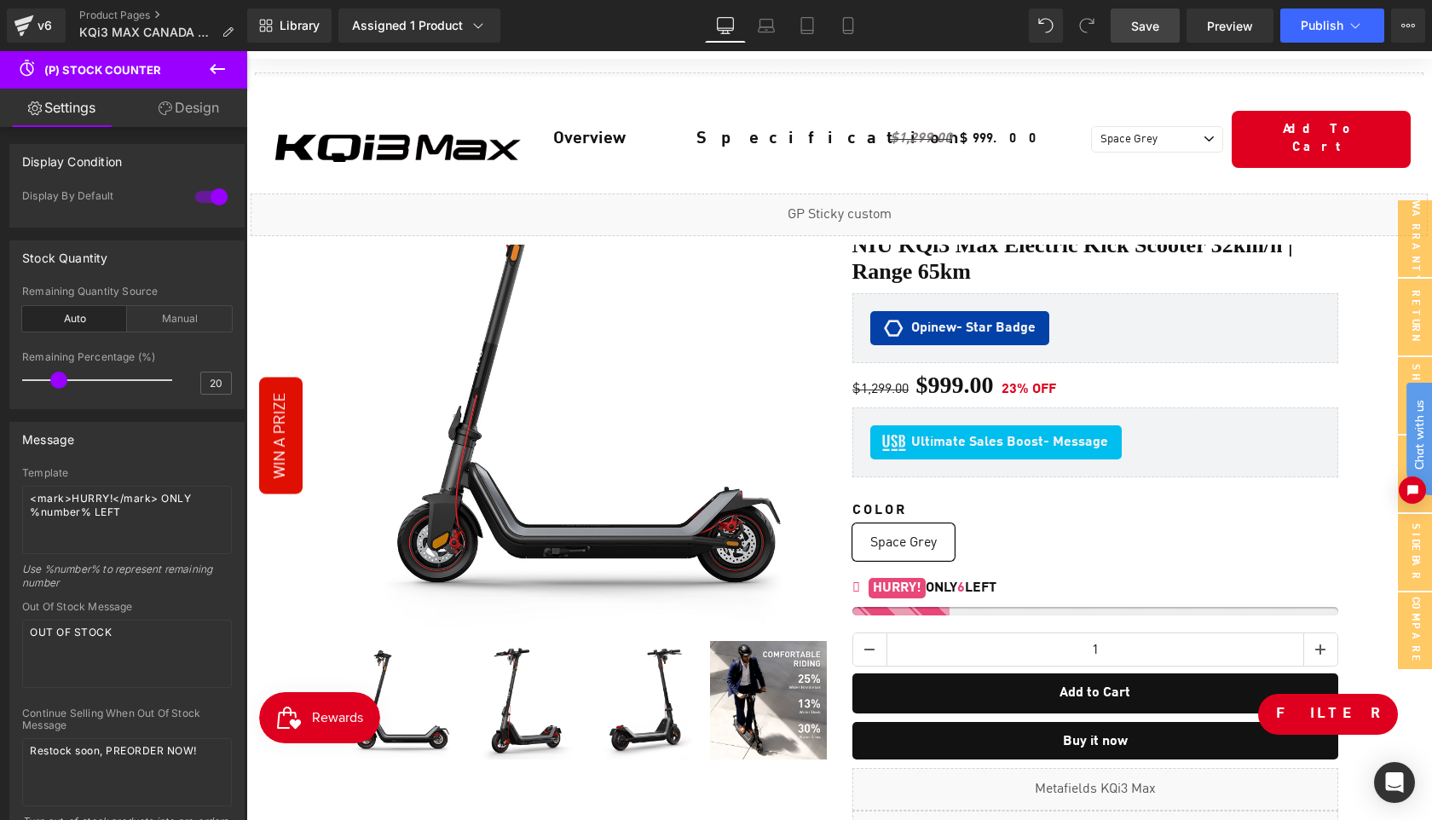
click at [1147, 32] on span "Save" at bounding box center [1145, 26] width 28 height 18
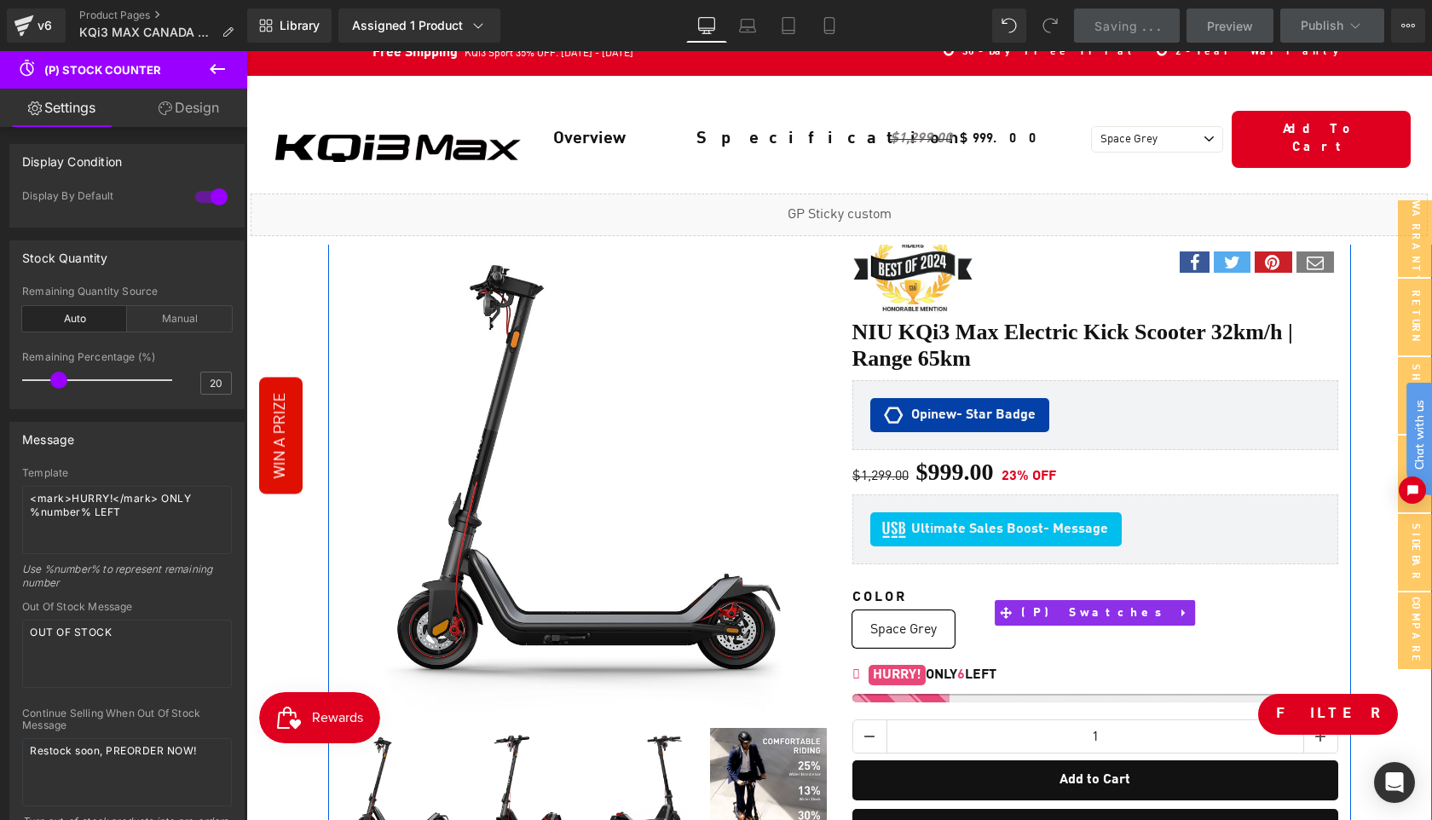
scroll to position [0, 0]
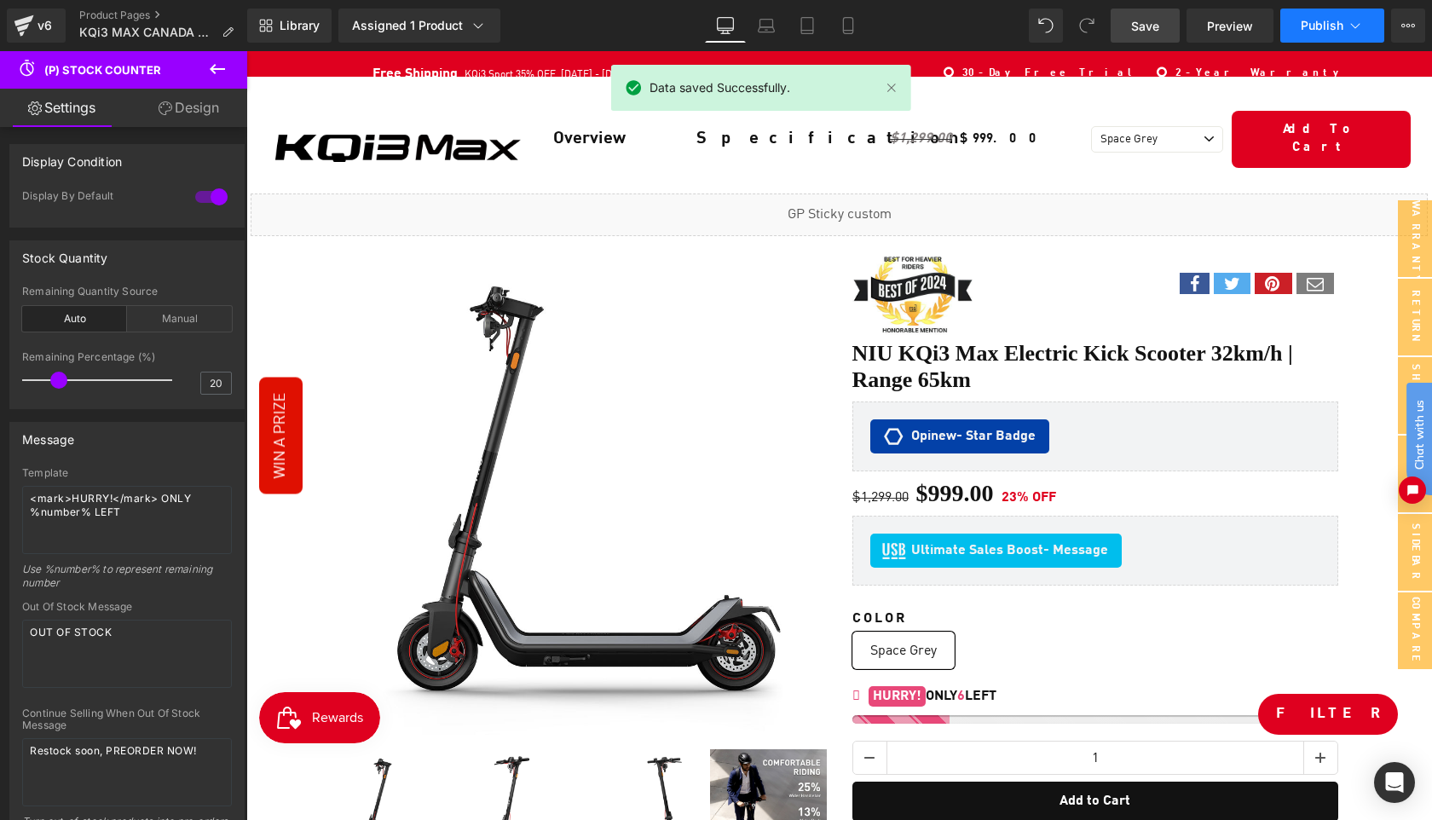
click at [1314, 28] on span "Publish" at bounding box center [1322, 26] width 43 height 14
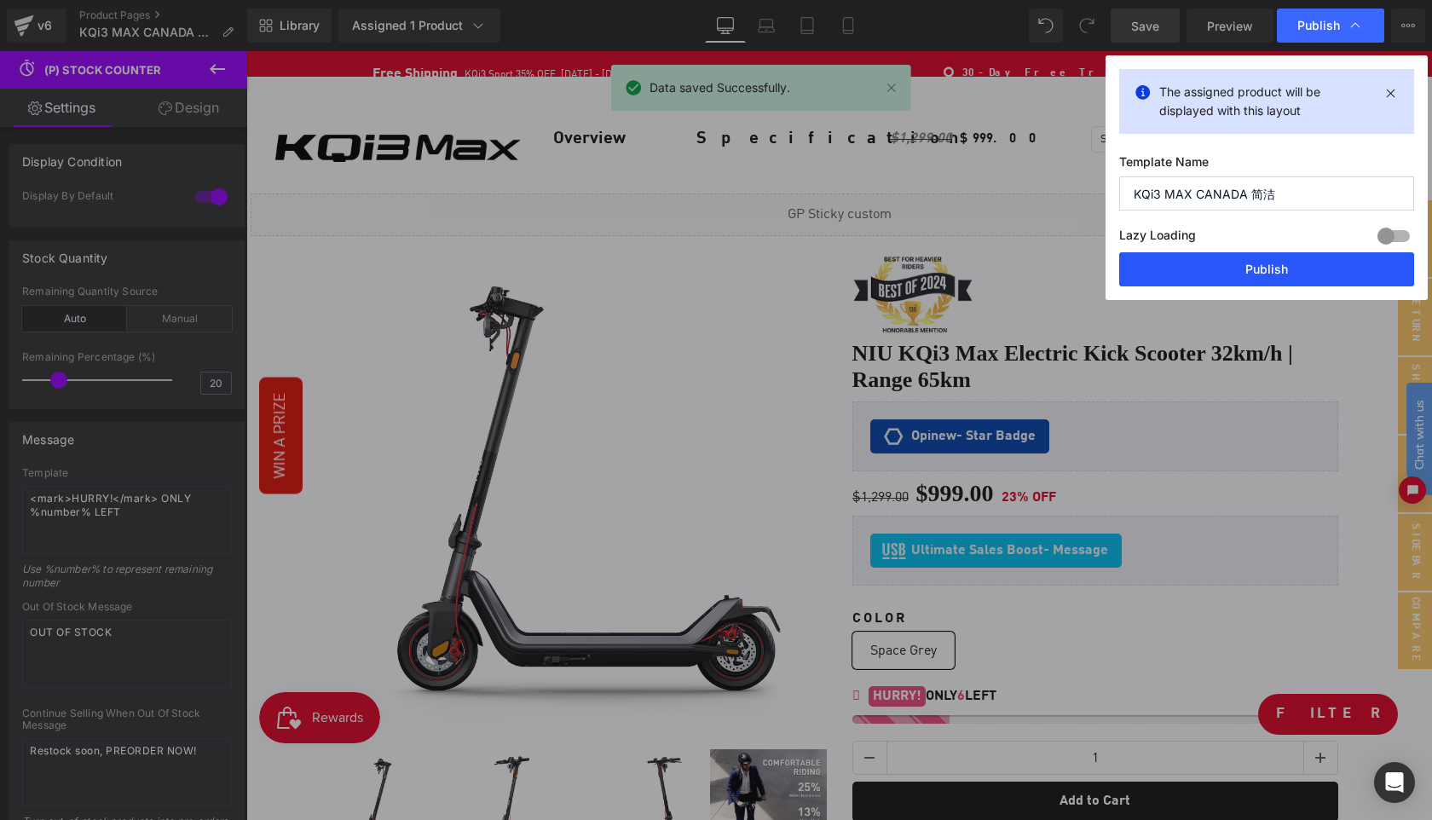
click at [1282, 273] on button "Publish" at bounding box center [1266, 269] width 295 height 34
